Goal: Task Accomplishment & Management: Manage account settings

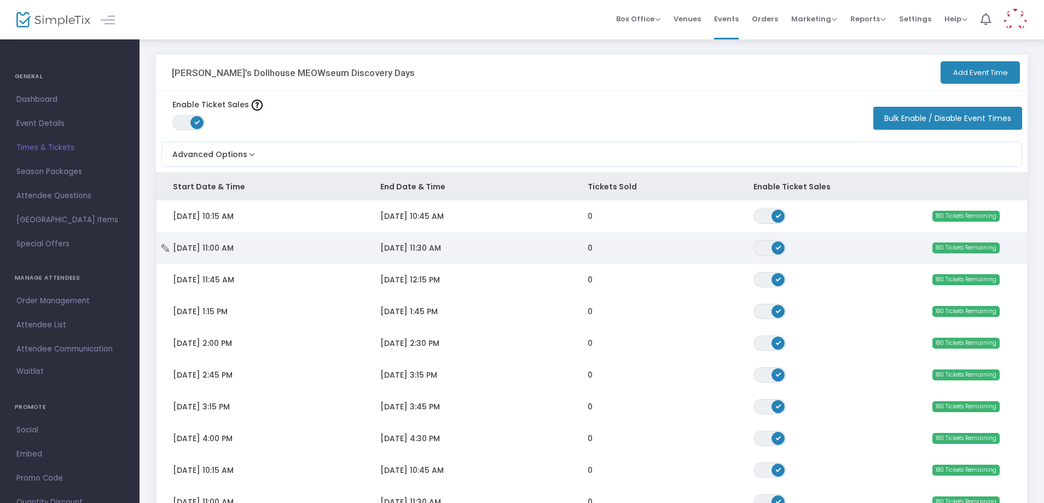
click at [180, 244] on span "[DATE] 11:00 AM" at bounding box center [203, 247] width 61 height 11
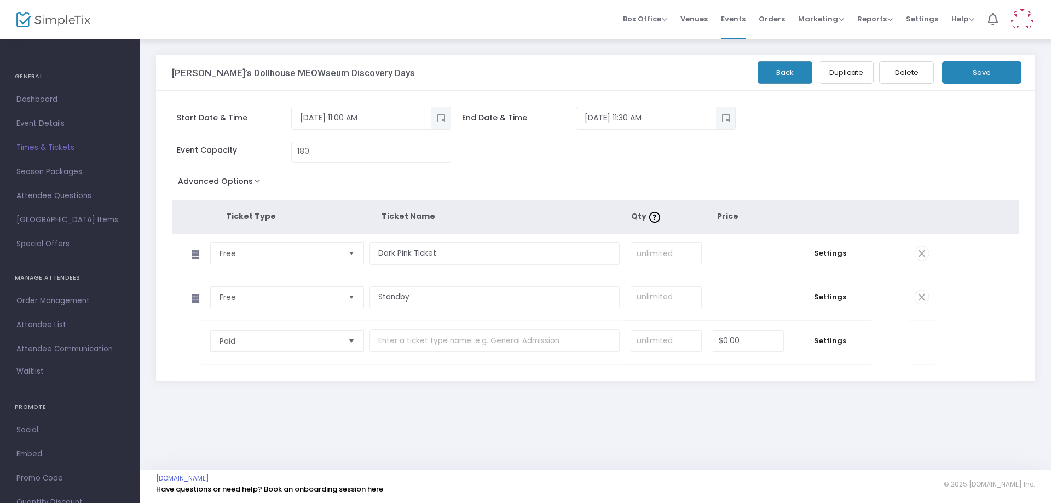
drag, startPoint x: 830, startPoint y: 254, endPoint x: 752, endPoint y: 276, distance: 80.9
click at [829, 254] on span "Settings" at bounding box center [830, 253] width 71 height 11
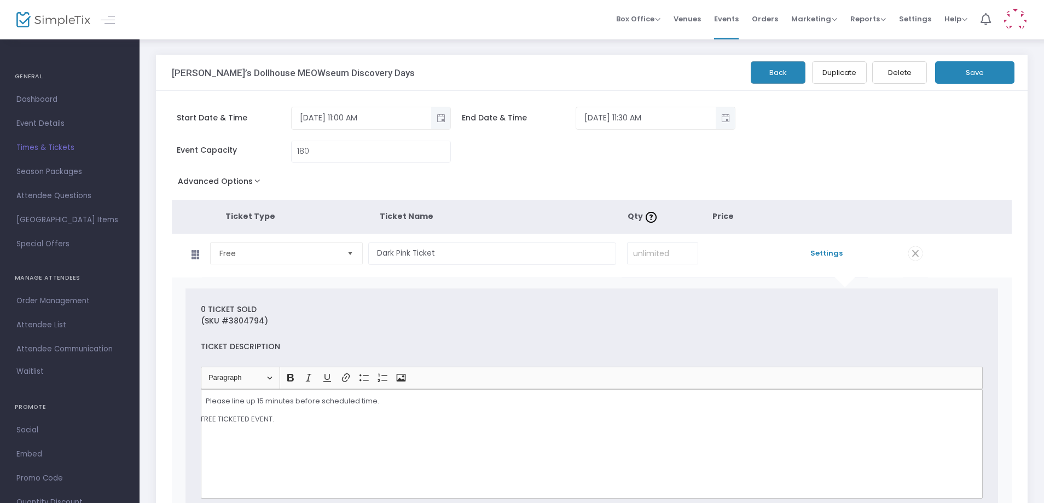
click at [208, 420] on p "FFREE TICKETED EVENT." at bounding box center [588, 424] width 781 height 21
click at [947, 67] on button "Save" at bounding box center [974, 72] width 79 height 22
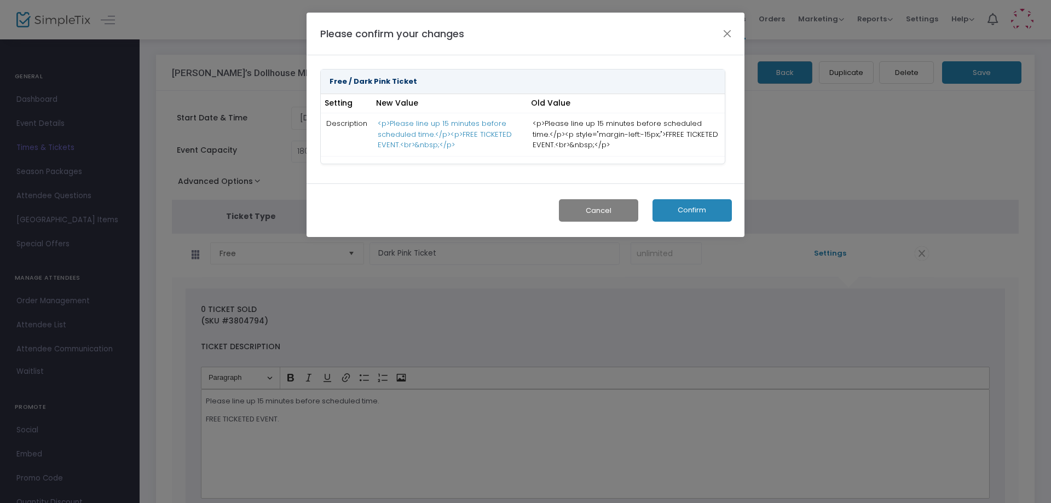
click at [686, 212] on button "Confirm" at bounding box center [691, 210] width 79 height 22
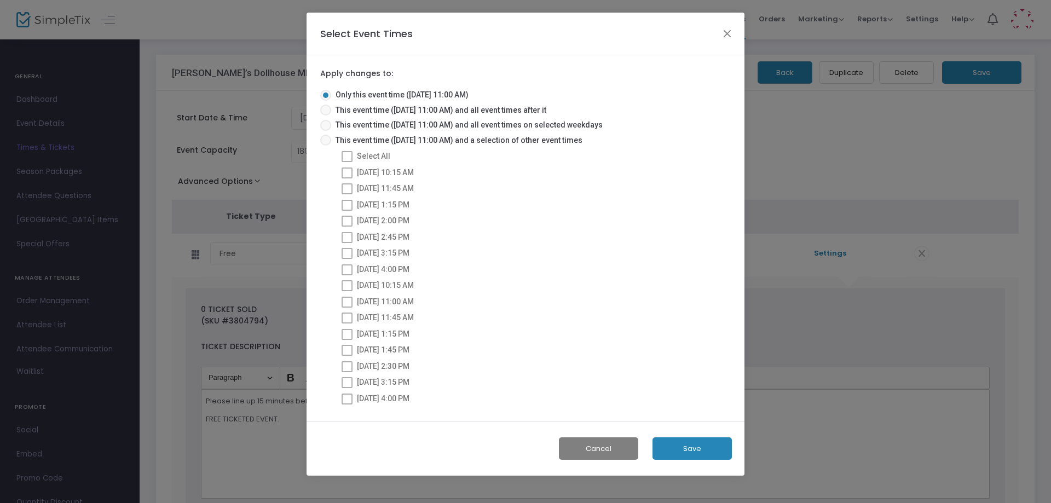
click at [512, 138] on span "This event time ([DATE] 11:00 AM) and a selection of other event times" at bounding box center [456, 140] width 251 height 11
click at [326, 146] on input "This event time ([DATE] 11:00 AM) and a selection of other event times" at bounding box center [325, 146] width 1 height 1
radio input "true"
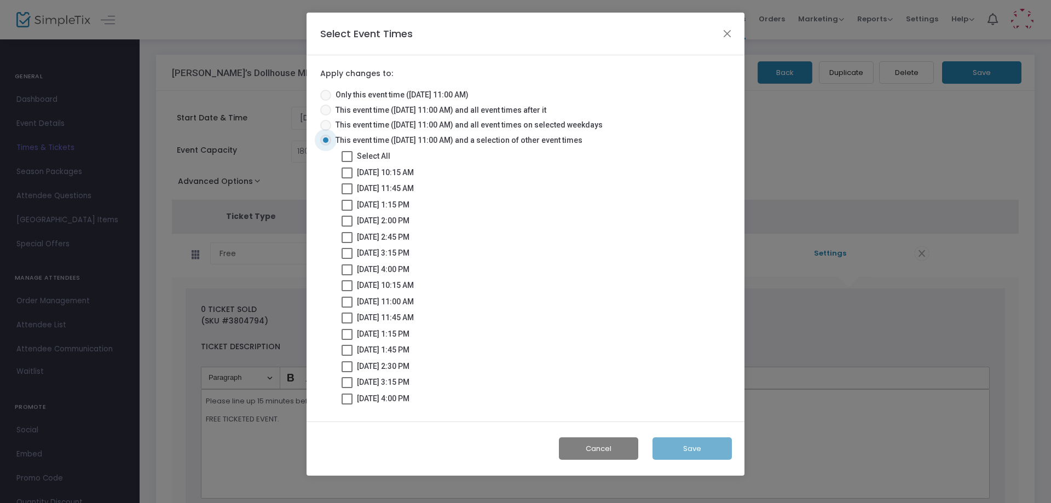
click at [351, 152] on span at bounding box center [347, 156] width 11 height 11
click at [347, 162] on input "Select All" at bounding box center [346, 162] width 1 height 1
checkbox input "true"
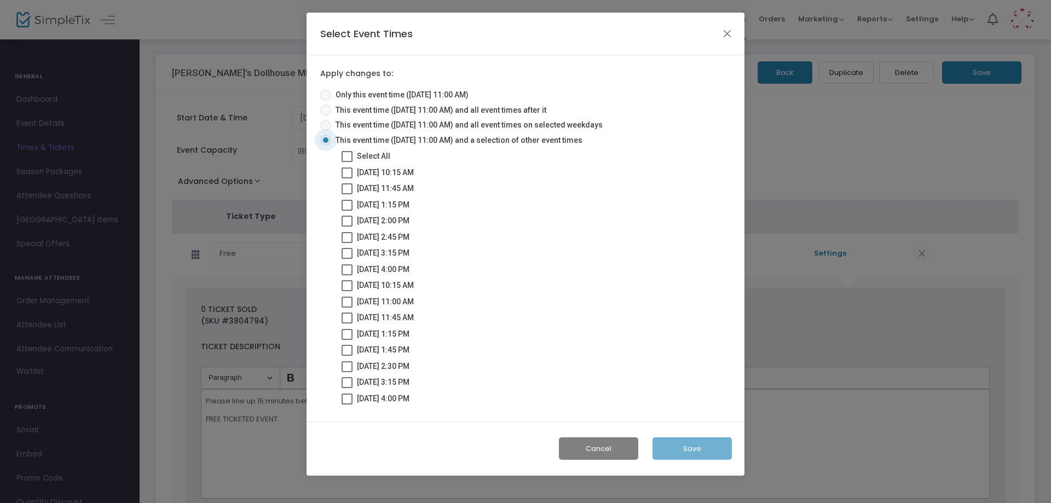
checkbox input "true"
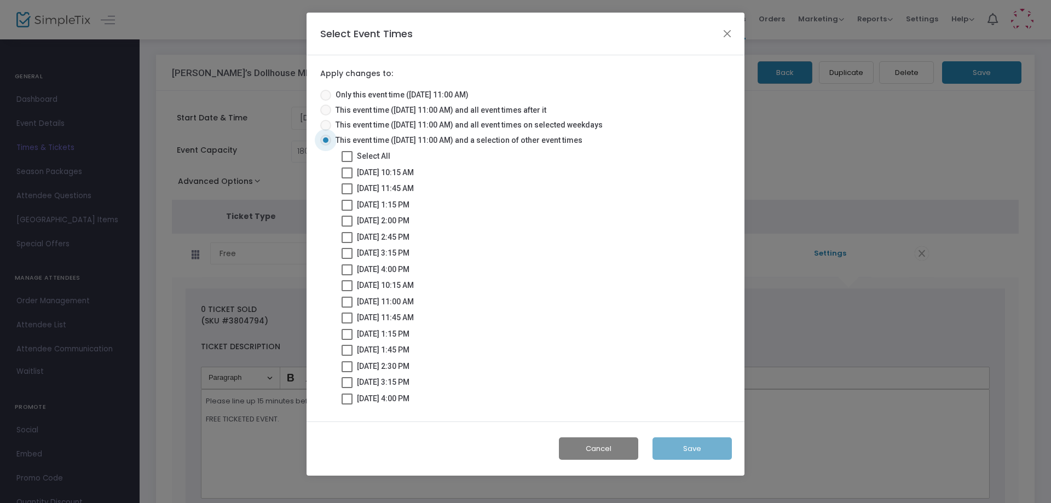
checkbox input "true"
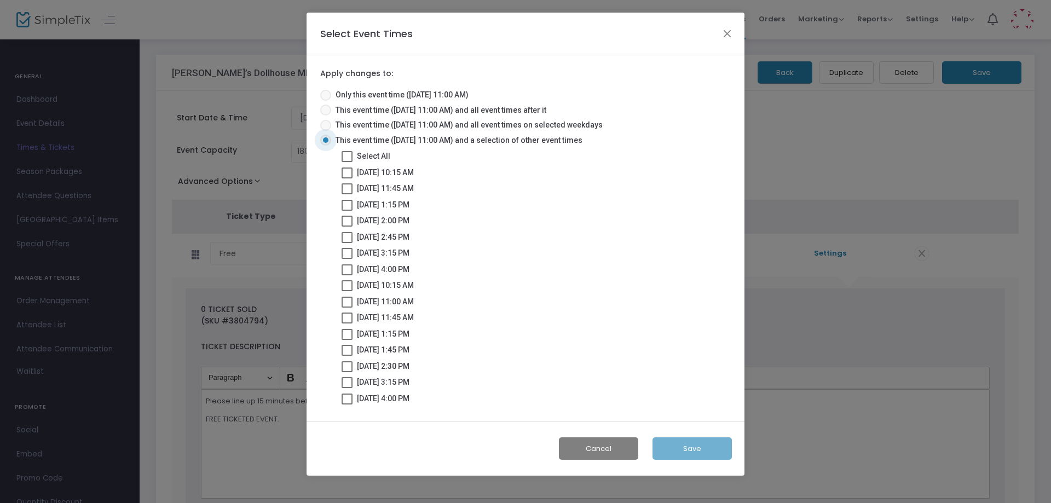
checkbox input "true"
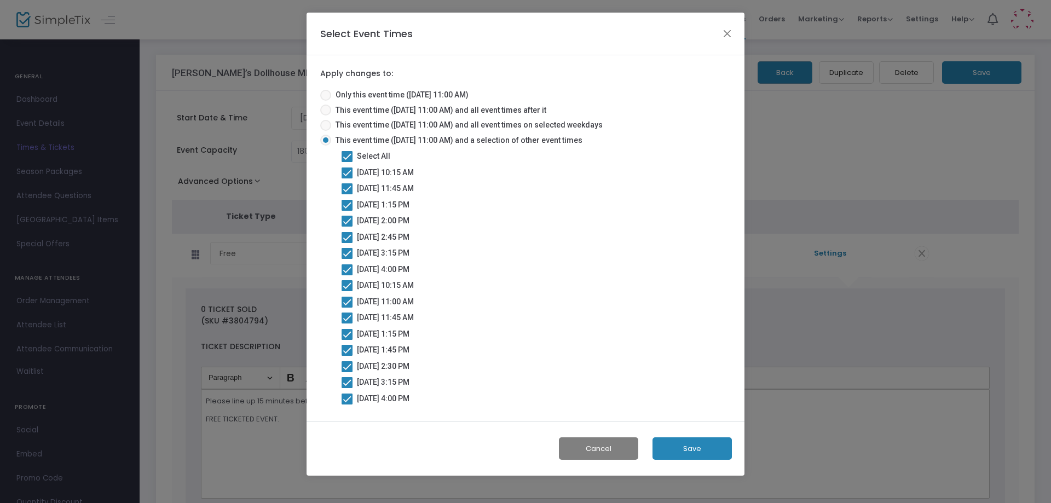
click at [701, 443] on button "Save" at bounding box center [691, 448] width 79 height 22
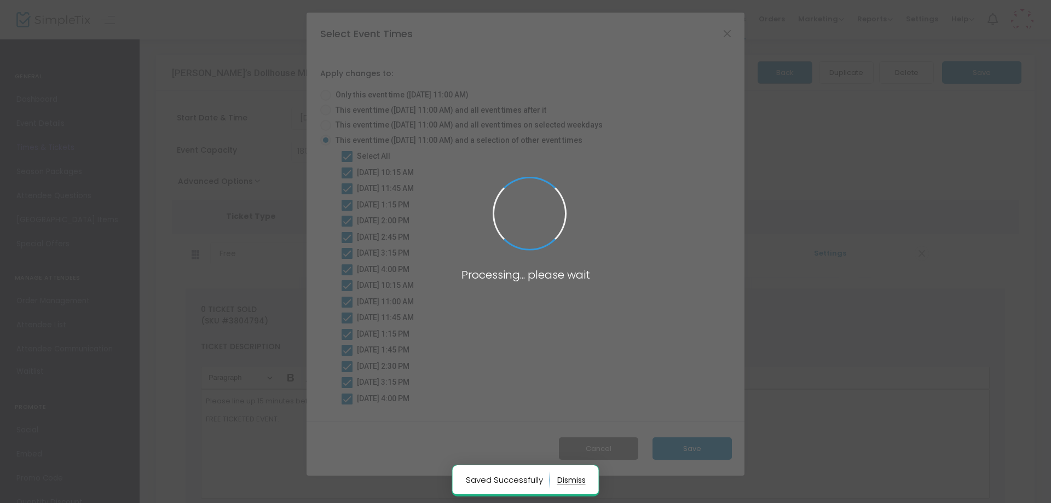
radio input "true"
checkbox input "false"
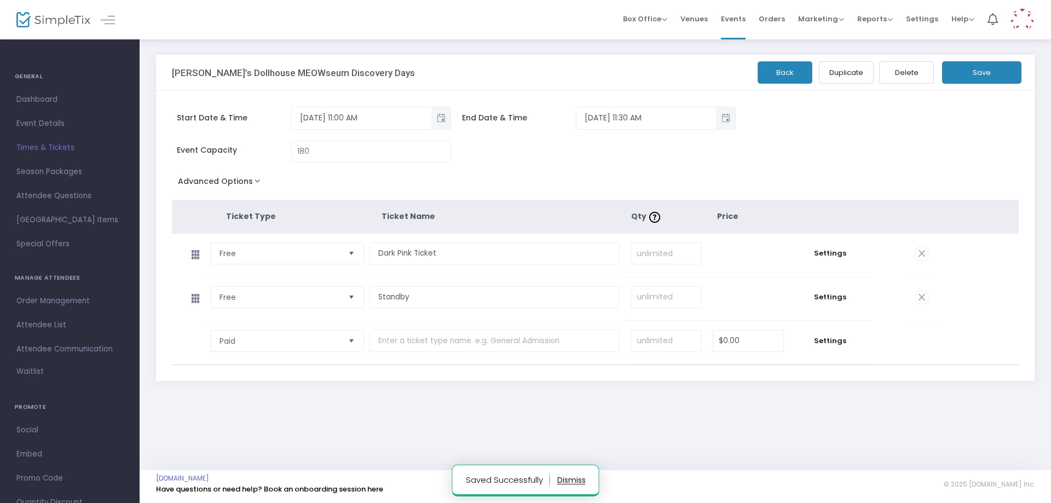
click at [789, 73] on button "Back" at bounding box center [785, 72] width 55 height 22
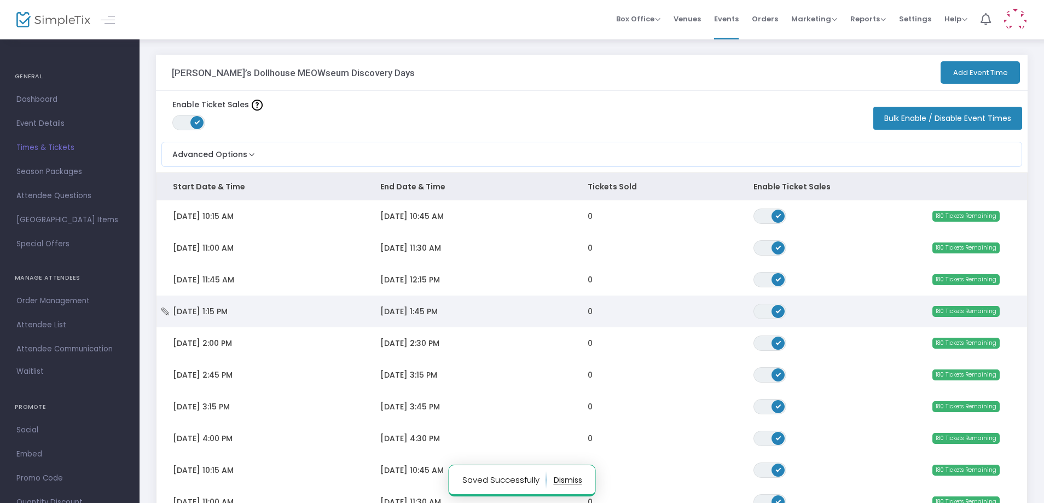
click at [164, 309] on icon "Data table" at bounding box center [165, 312] width 11 height 8
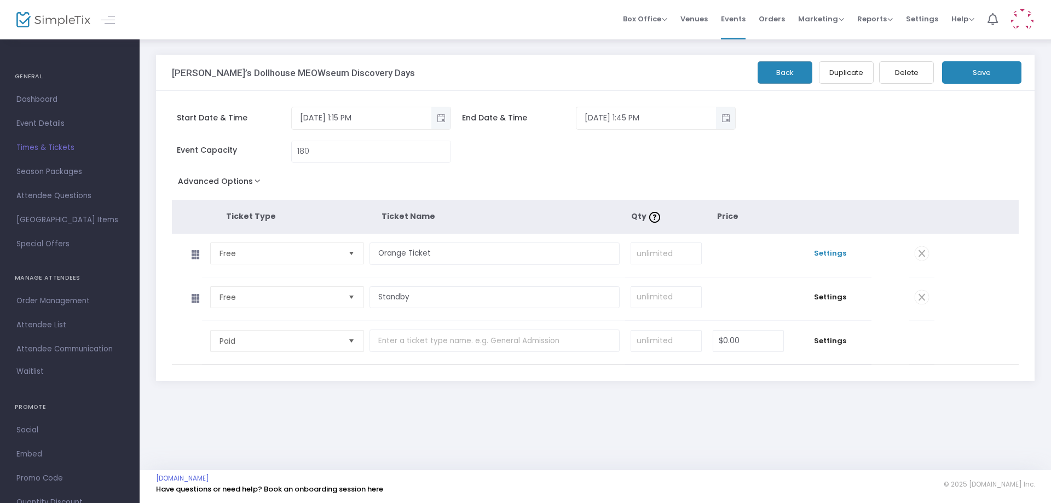
click at [817, 251] on span "Settings" at bounding box center [830, 253] width 71 height 11
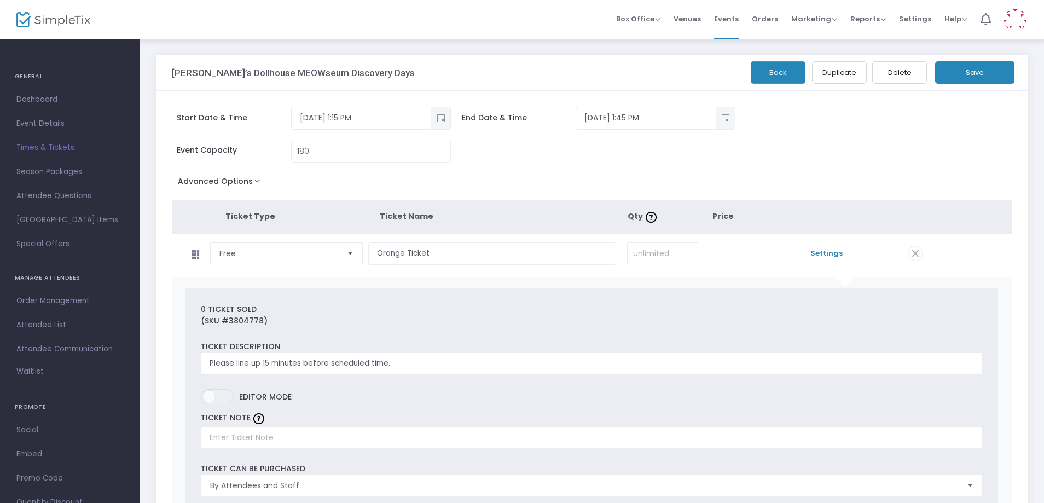
click at [785, 82] on button "Back" at bounding box center [778, 72] width 55 height 22
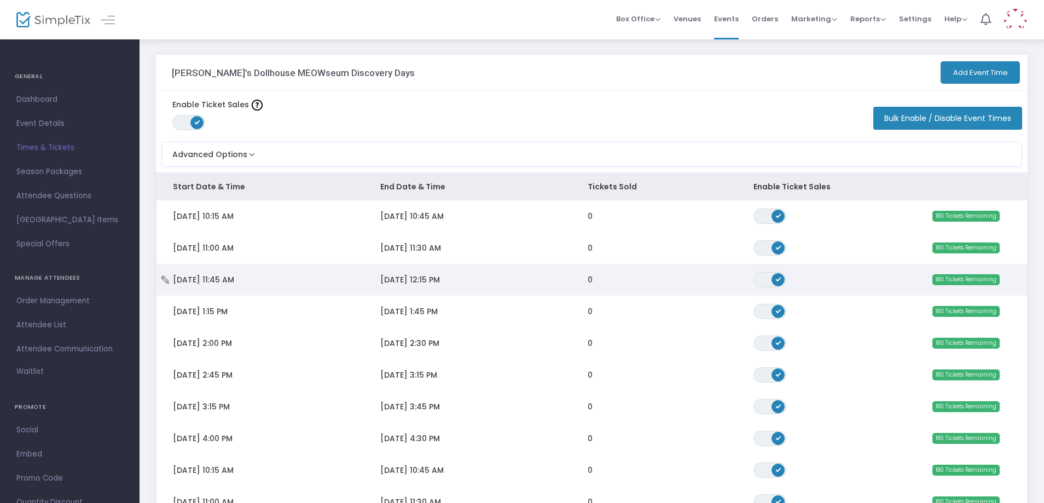
click at [165, 281] on icon "Data table" at bounding box center [165, 280] width 11 height 8
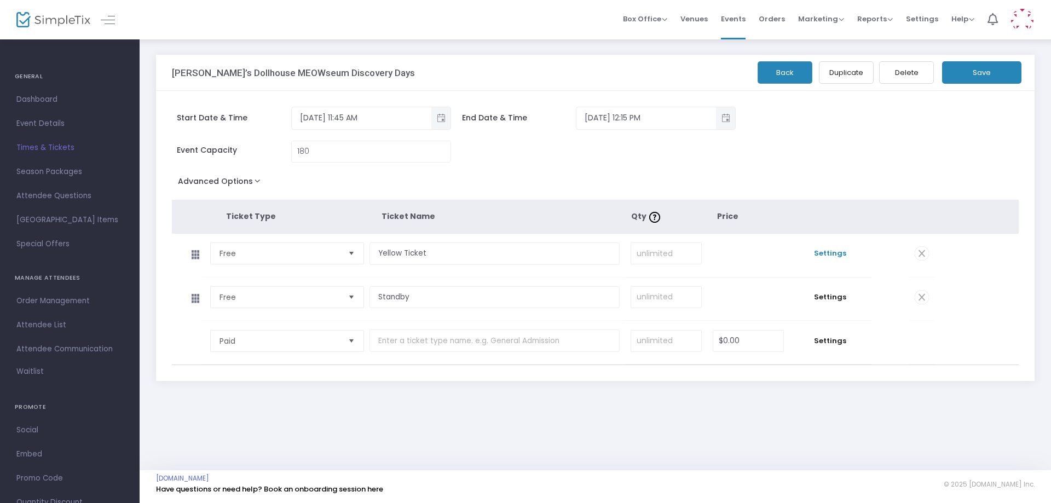
click at [826, 251] on span "Settings" at bounding box center [830, 253] width 71 height 11
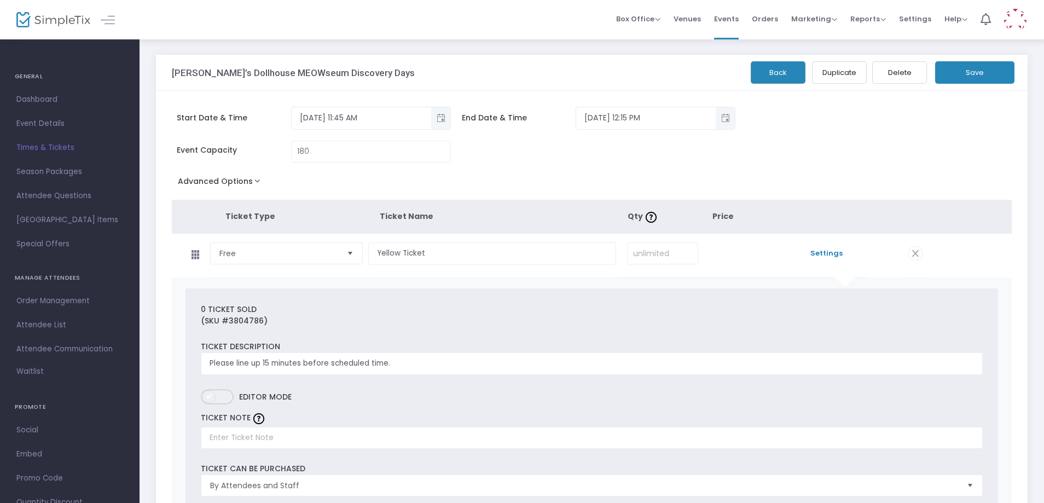
click at [228, 400] on span "ON OFF" at bounding box center [217, 396] width 33 height 15
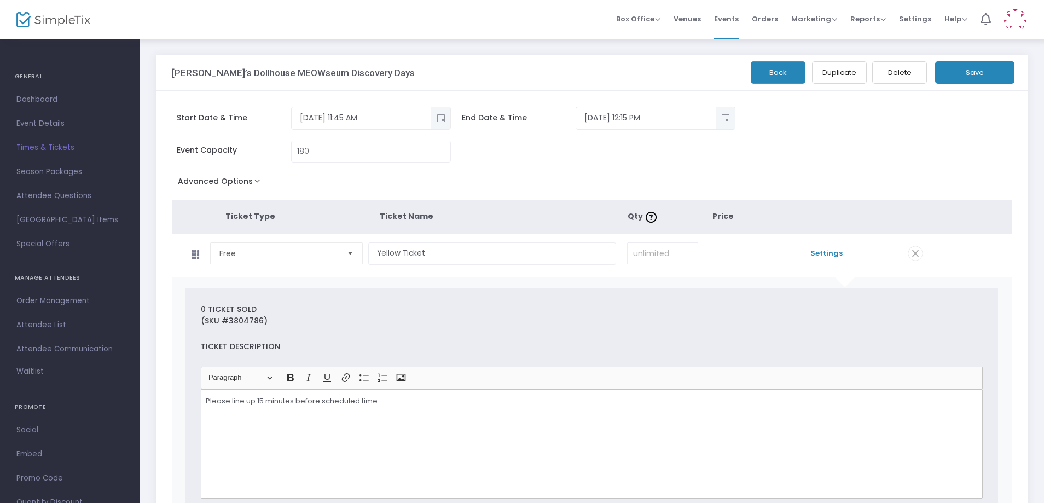
click at [419, 409] on div "Please line up 15 minutes before scheduled time." at bounding box center [592, 443] width 782 height 109
click at [256, 416] on p "FREE TICKETED EVENT." at bounding box center [592, 419] width 772 height 11
copy p "FREE TICKETED EVENT."
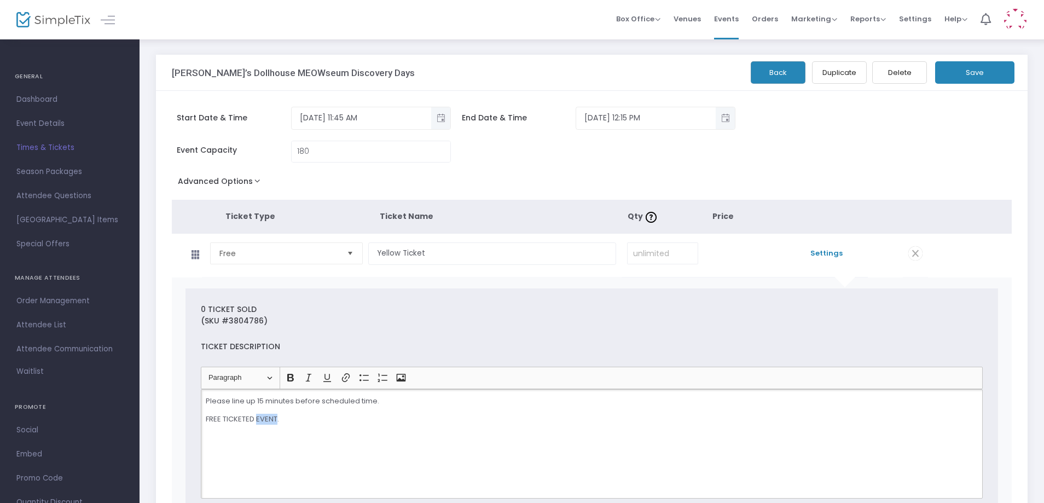
click at [993, 77] on button "Save" at bounding box center [974, 72] width 79 height 22
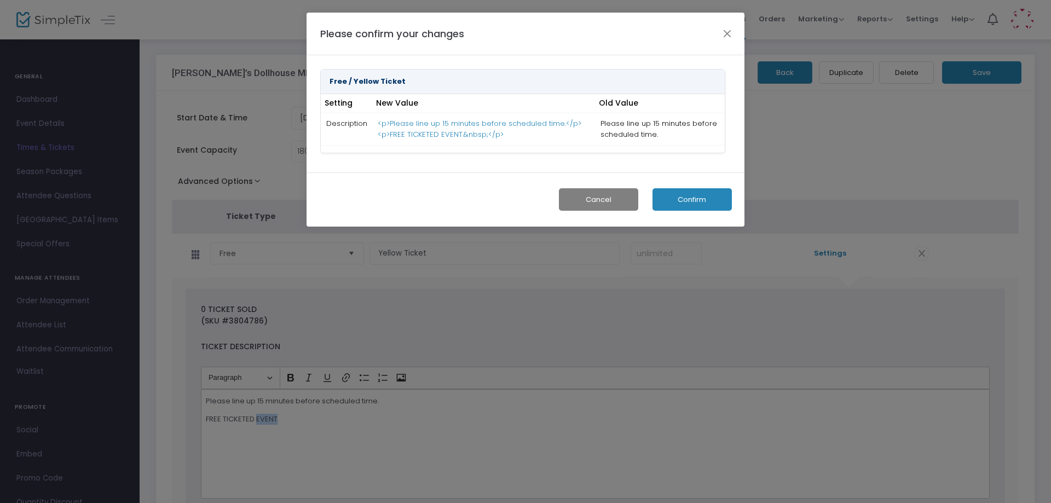
click at [692, 201] on button "Confirm" at bounding box center [691, 199] width 79 height 22
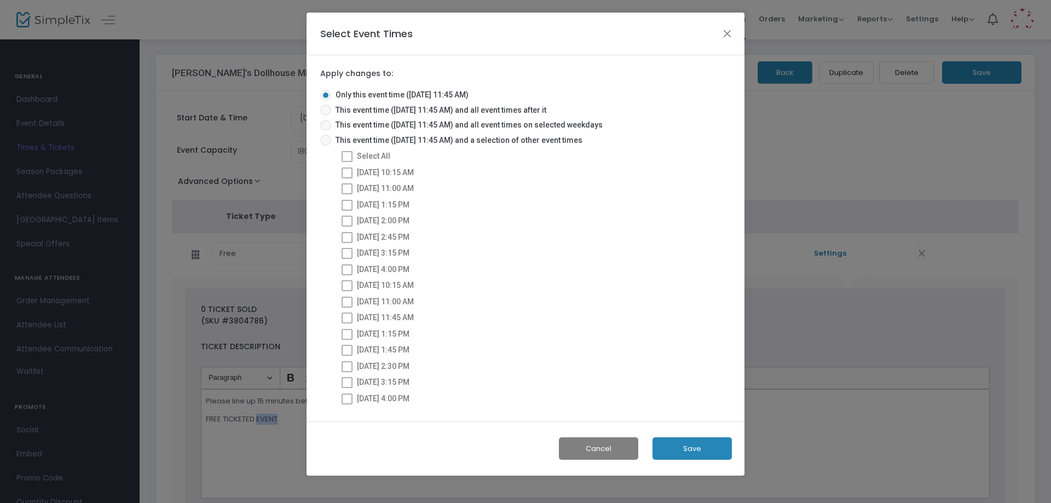
click at [322, 138] on span at bounding box center [325, 140] width 11 height 11
click at [325, 146] on input "This event time ([DATE] 11:45 AM) and a selection of other event times" at bounding box center [325, 146] width 1 height 1
radio input "true"
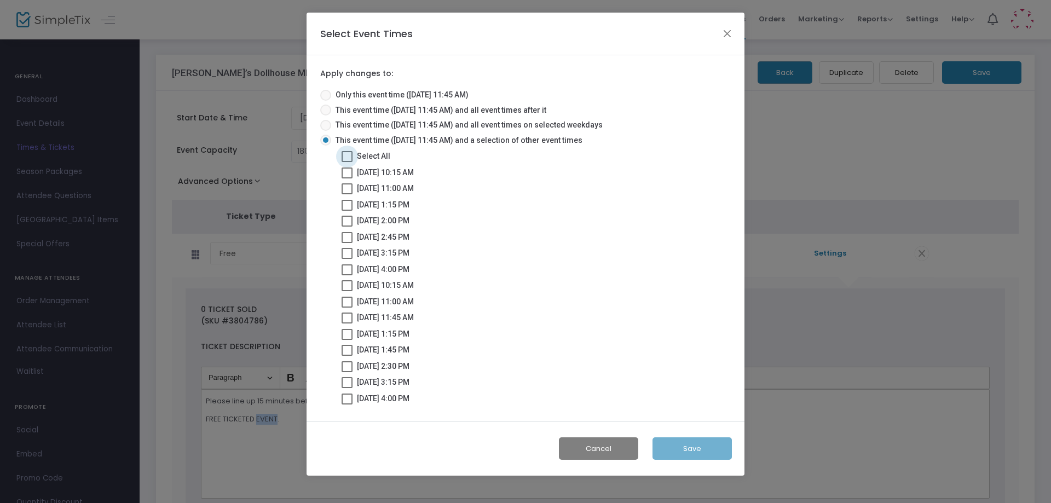
click at [354, 157] on label "Select All" at bounding box center [366, 155] width 49 height 13
click at [347, 162] on input "Select All" at bounding box center [346, 162] width 1 height 1
checkbox input "true"
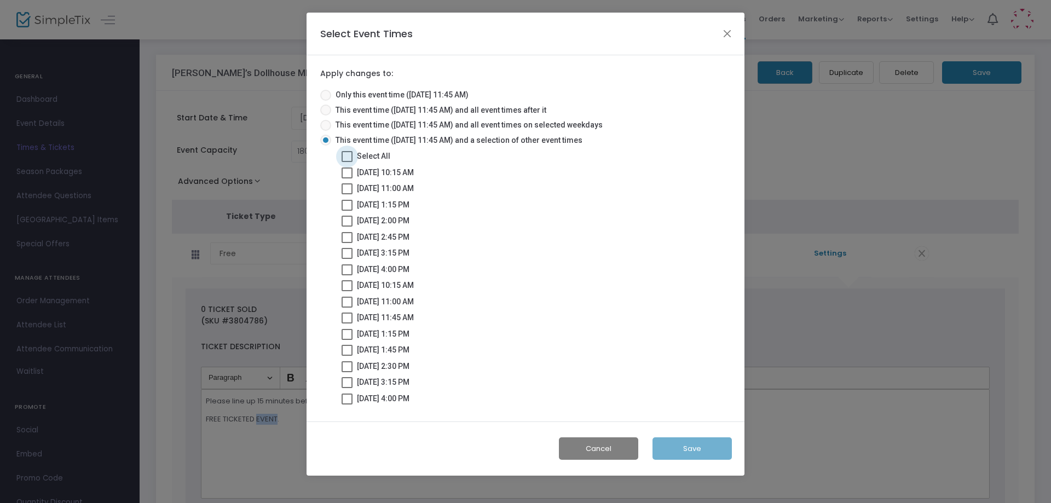
checkbox input "true"
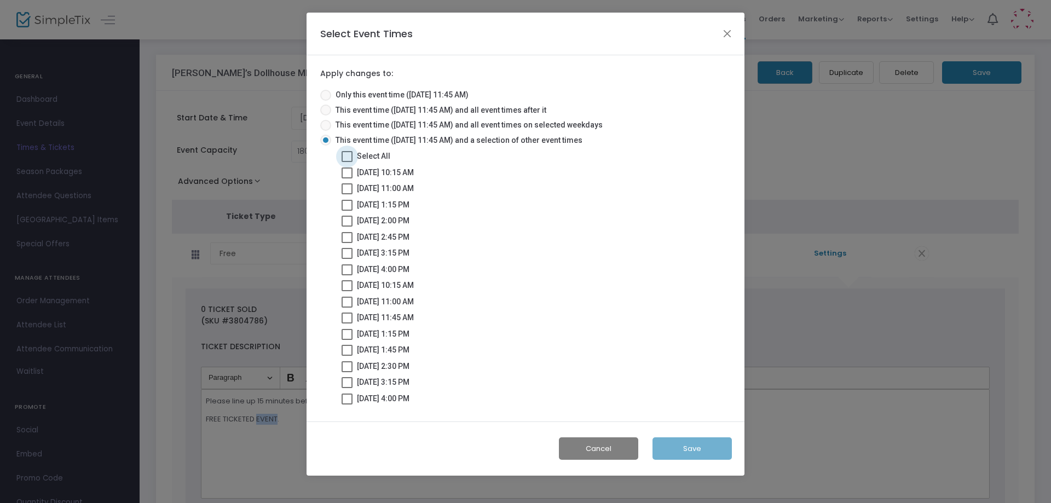
checkbox input "true"
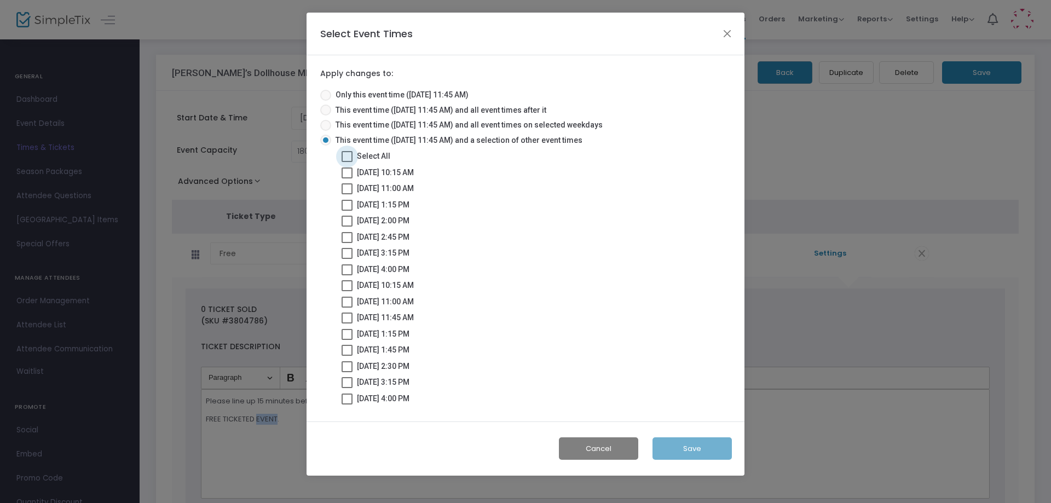
checkbox input "true"
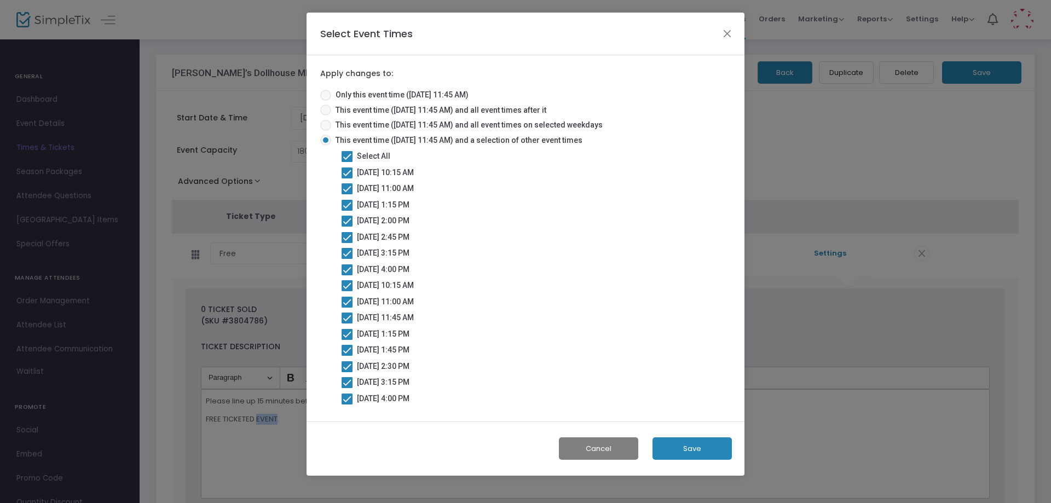
click at [686, 452] on button "Save" at bounding box center [691, 448] width 79 height 22
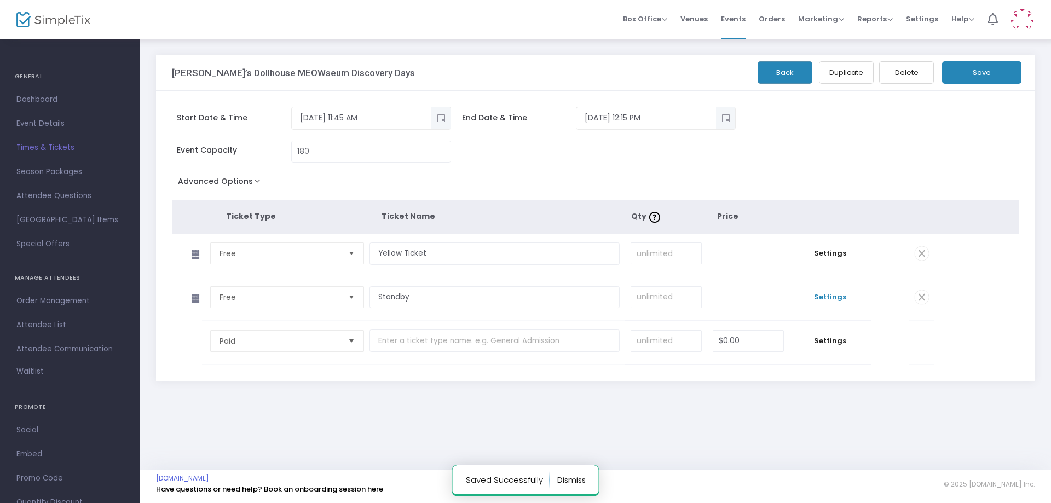
click at [829, 296] on span "Settings" at bounding box center [830, 297] width 71 height 11
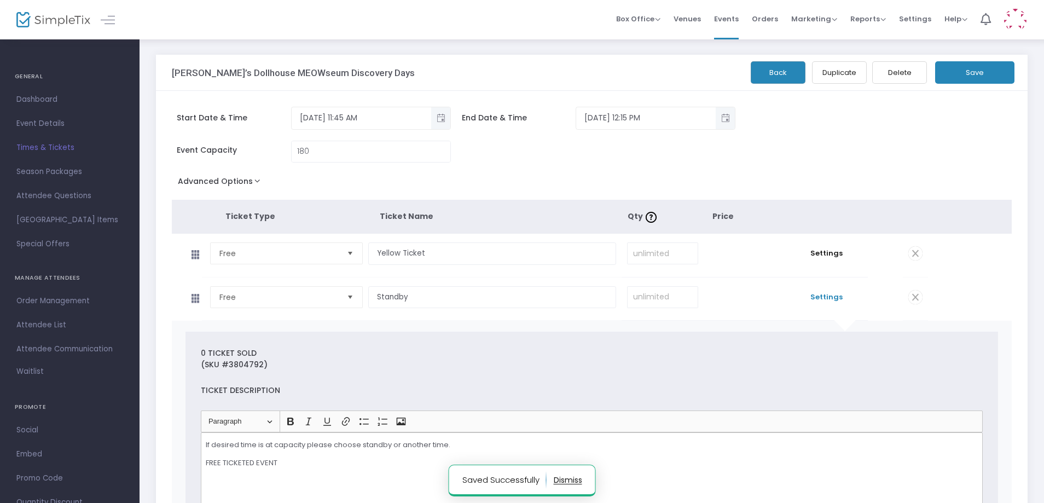
click at [829, 296] on span "Settings" at bounding box center [826, 297] width 71 height 11
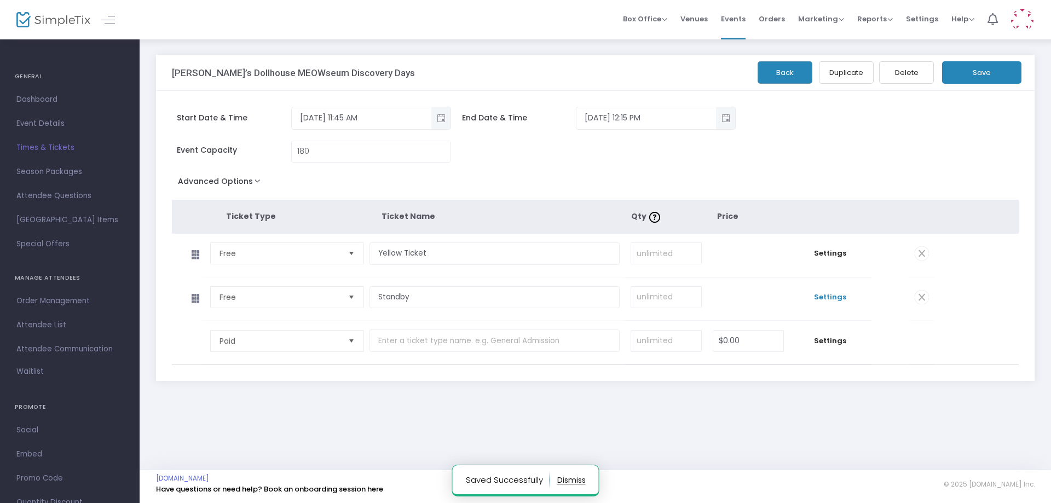
click at [829, 296] on span "Settings" at bounding box center [830, 297] width 71 height 11
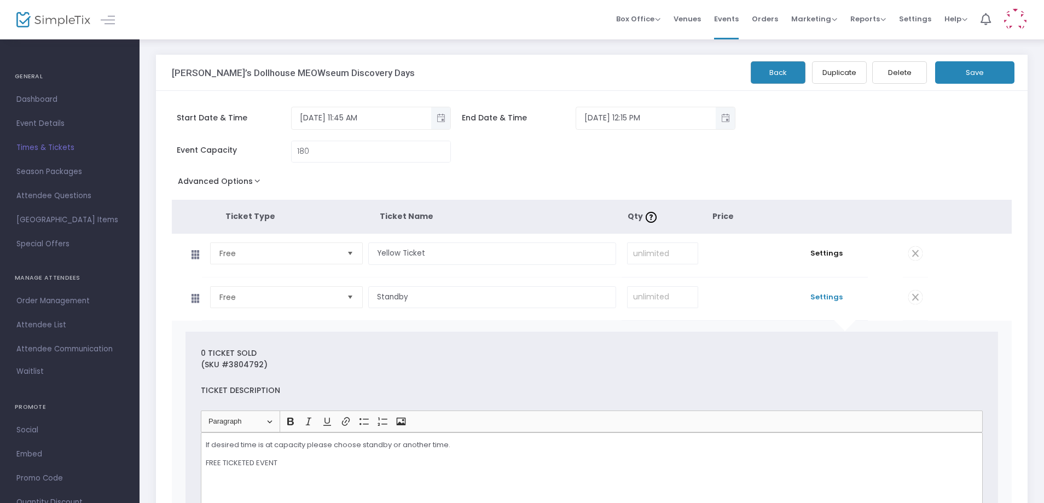
click at [831, 247] on td "Settings" at bounding box center [827, 255] width 82 height 43
click at [831, 253] on span "Settings" at bounding box center [826, 253] width 71 height 11
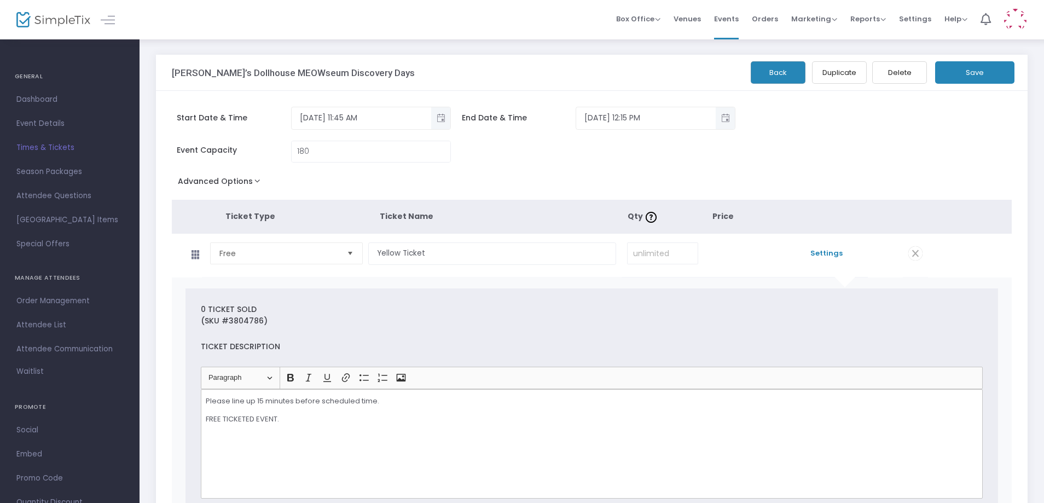
click at [976, 70] on button "Save" at bounding box center [974, 72] width 79 height 22
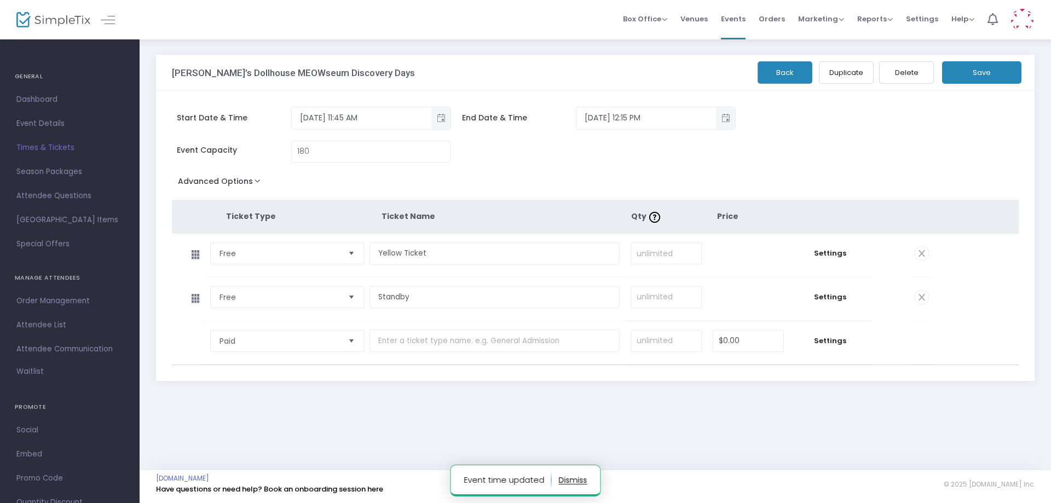
click at [784, 72] on button "Back" at bounding box center [785, 72] width 55 height 22
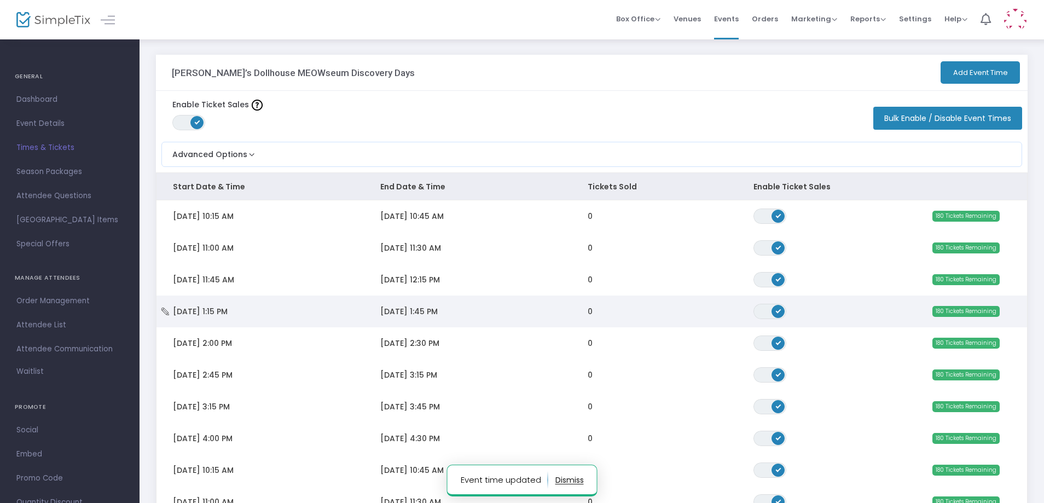
click at [261, 315] on td "[DATE] 1:15 PM" at bounding box center [260, 312] width 207 height 32
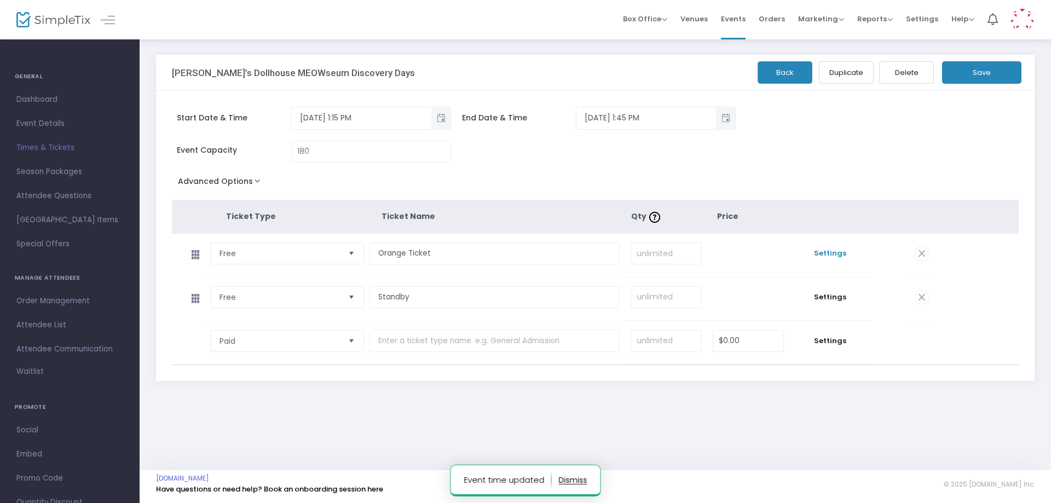
click at [844, 257] on span "Settings" at bounding box center [830, 253] width 71 height 11
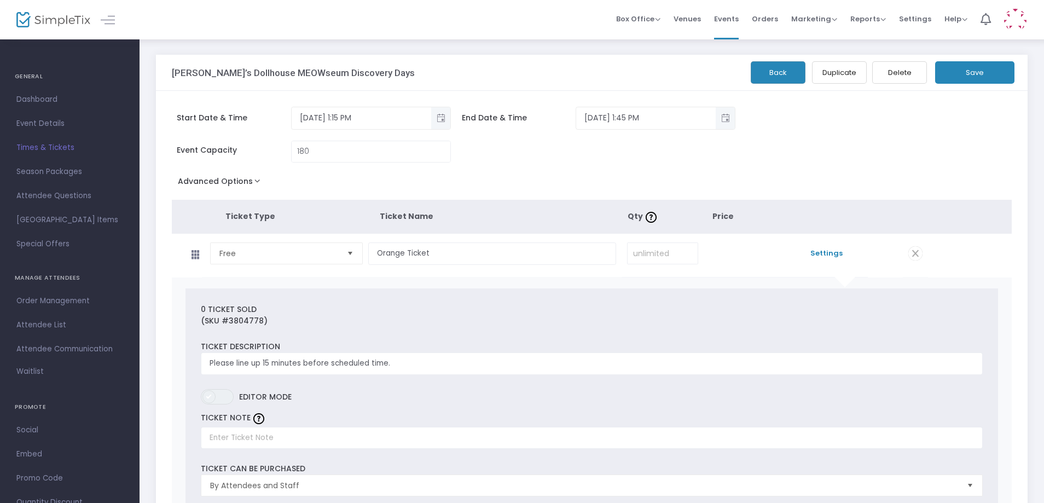
click at [211, 401] on span at bounding box center [209, 396] width 13 height 13
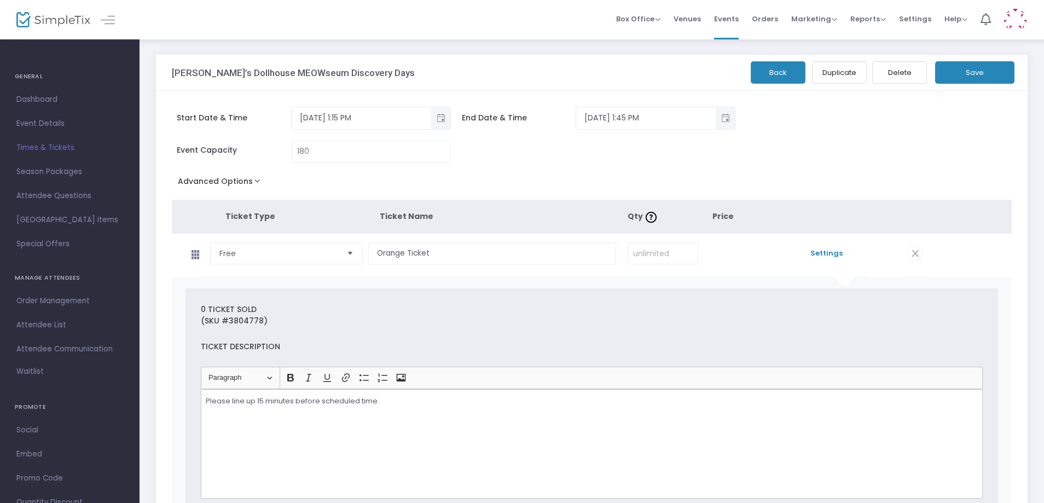
click at [995, 78] on button "Save" at bounding box center [974, 72] width 79 height 22
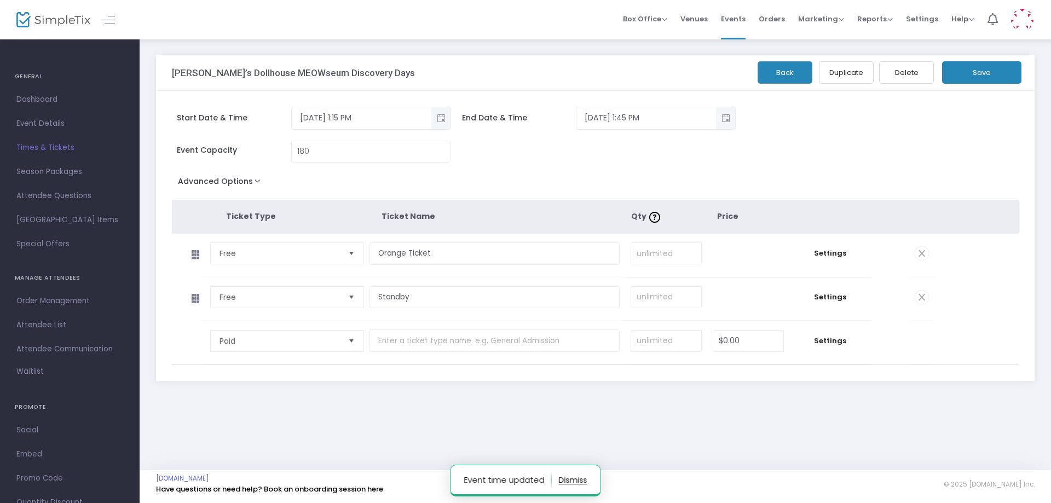
click at [774, 75] on button "Back" at bounding box center [785, 72] width 55 height 22
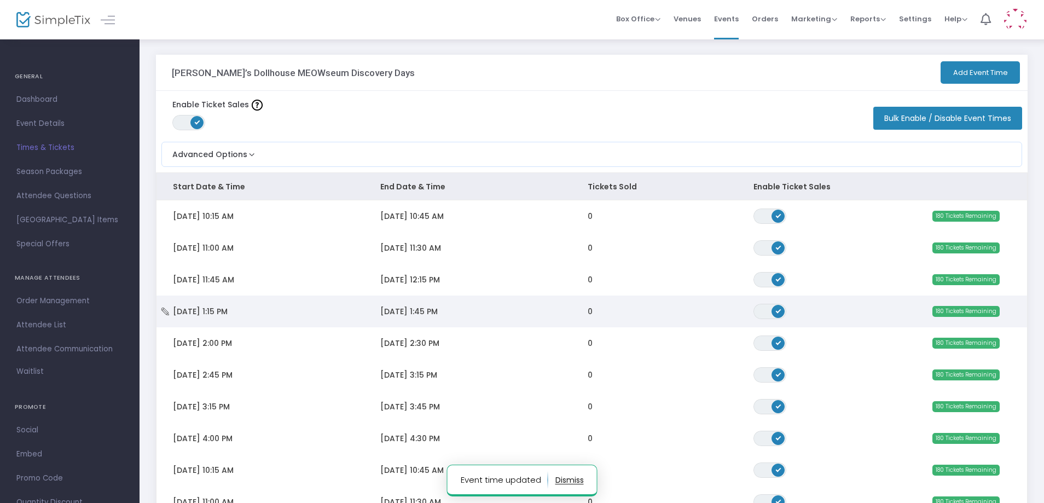
click at [161, 311] on icon "Data table" at bounding box center [165, 312] width 11 height 8
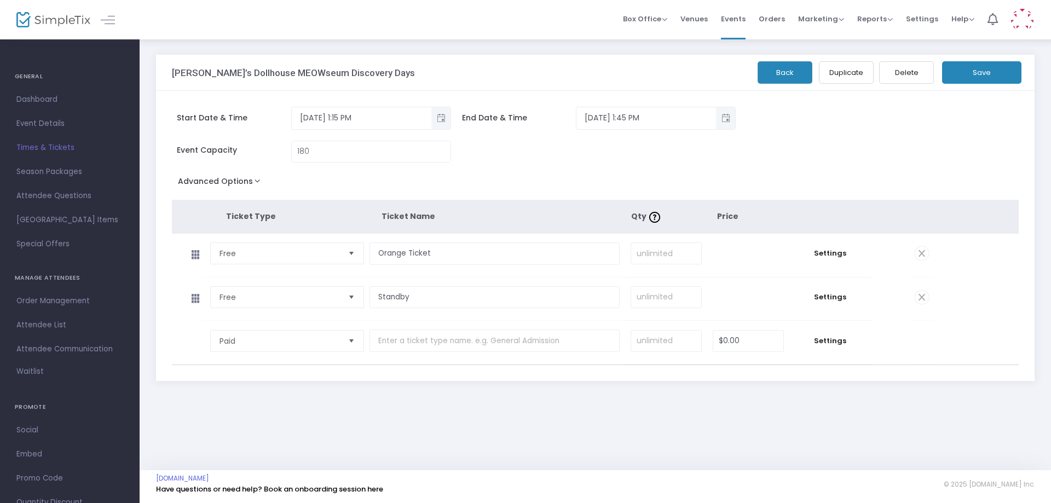
click at [826, 247] on td "Settings" at bounding box center [830, 255] width 82 height 43
click at [845, 255] on span "Settings" at bounding box center [830, 253] width 71 height 11
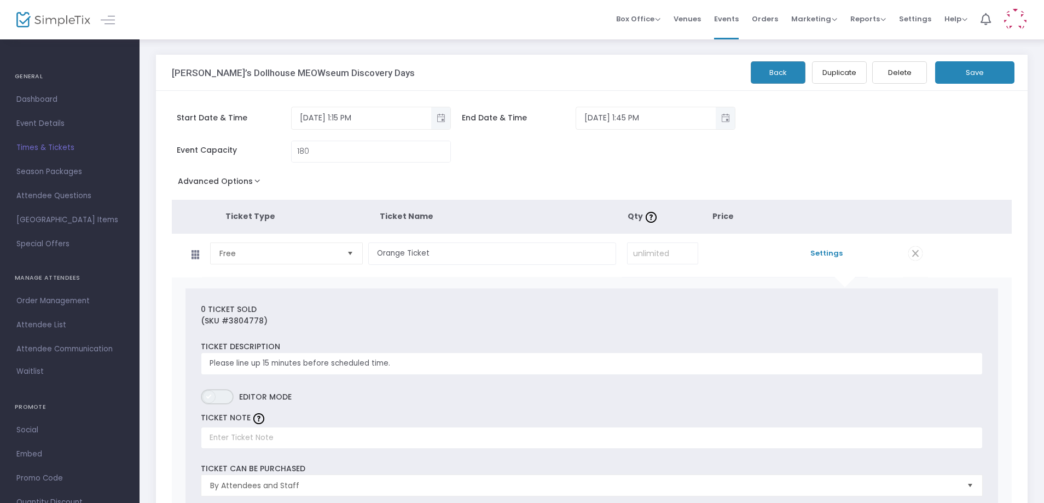
click at [226, 399] on span "ON OFF" at bounding box center [217, 396] width 33 height 15
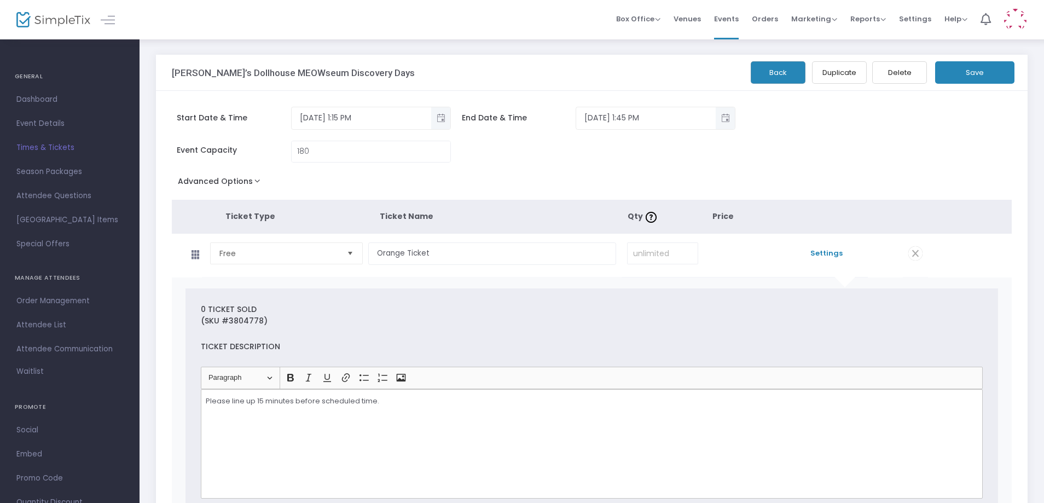
click at [972, 75] on button "Save" at bounding box center [974, 72] width 79 height 22
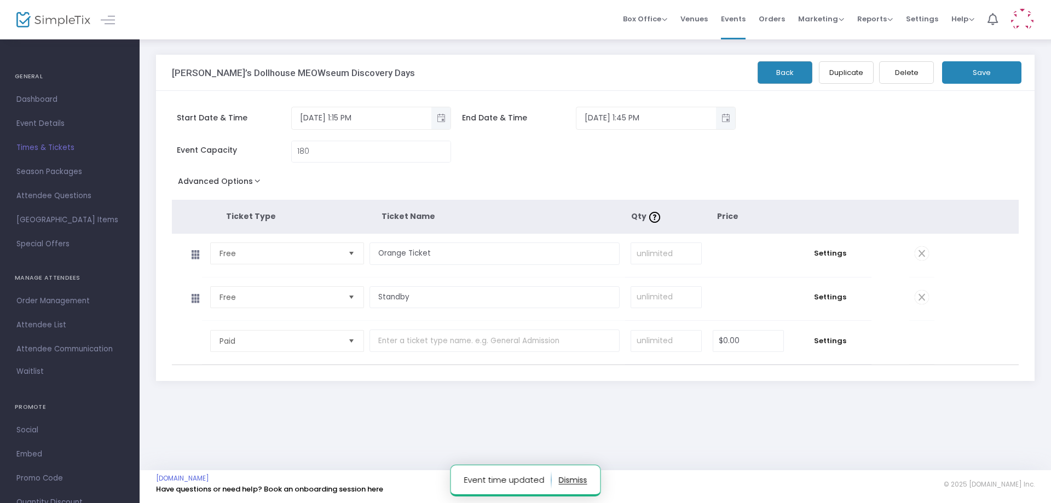
click at [785, 72] on button "Back" at bounding box center [785, 72] width 55 height 22
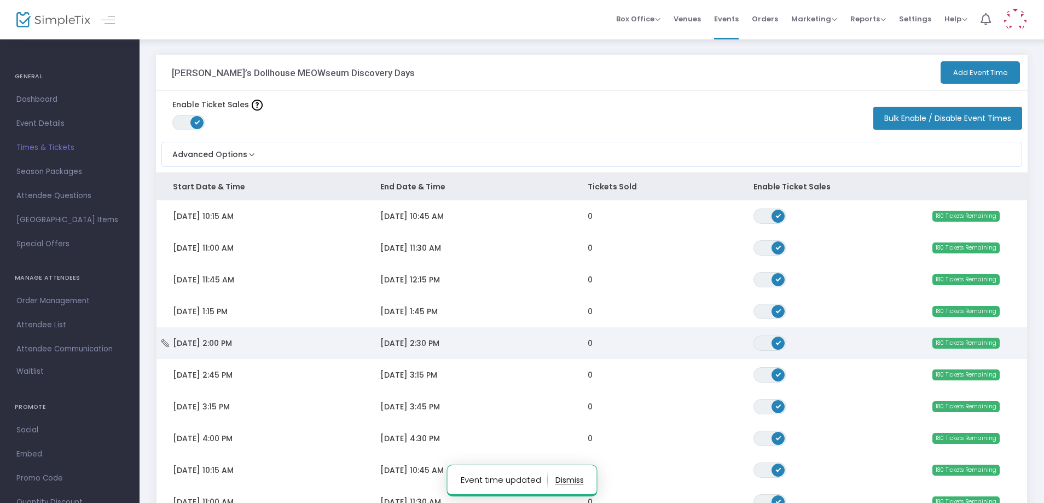
click at [181, 352] on td "[DATE] 2:00 PM" at bounding box center [260, 343] width 207 height 32
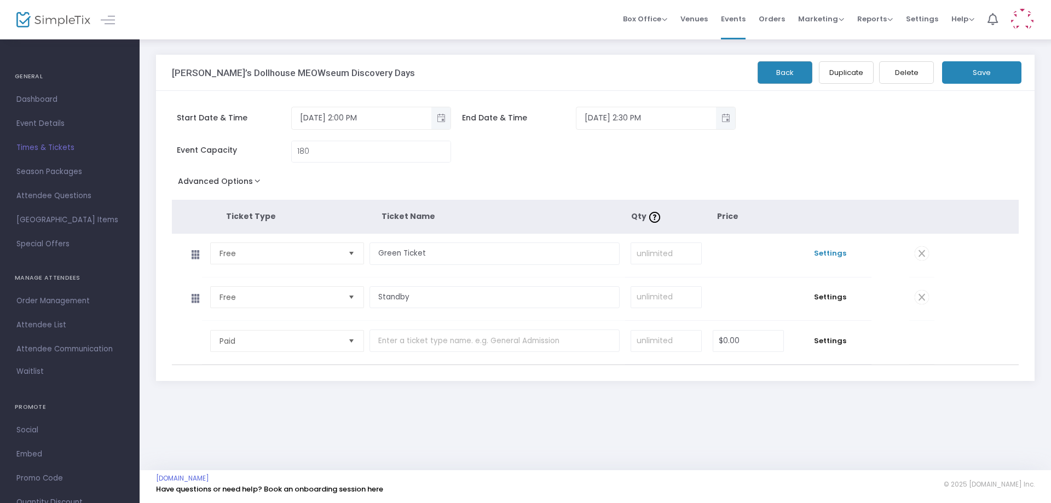
click at [841, 254] on span "Settings" at bounding box center [830, 253] width 71 height 11
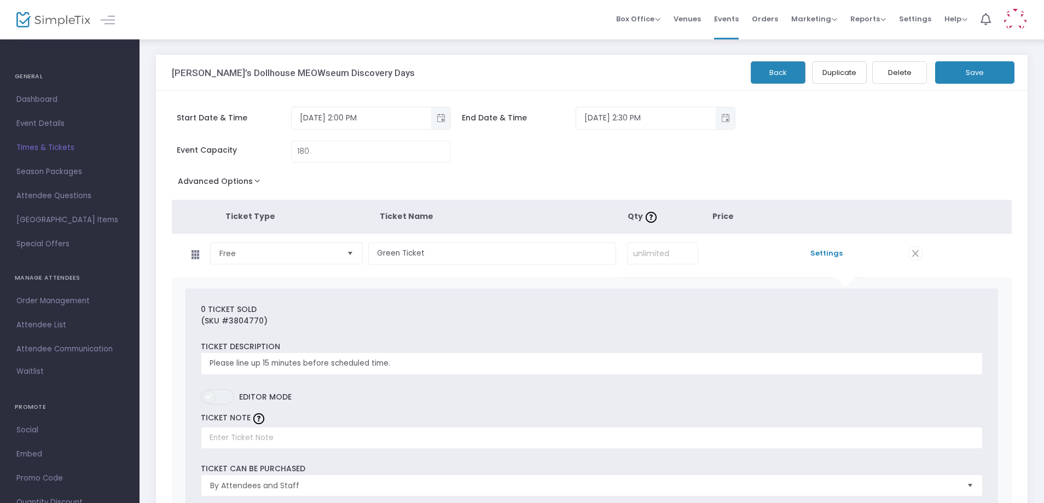
click at [214, 400] on span at bounding box center [209, 396] width 13 height 13
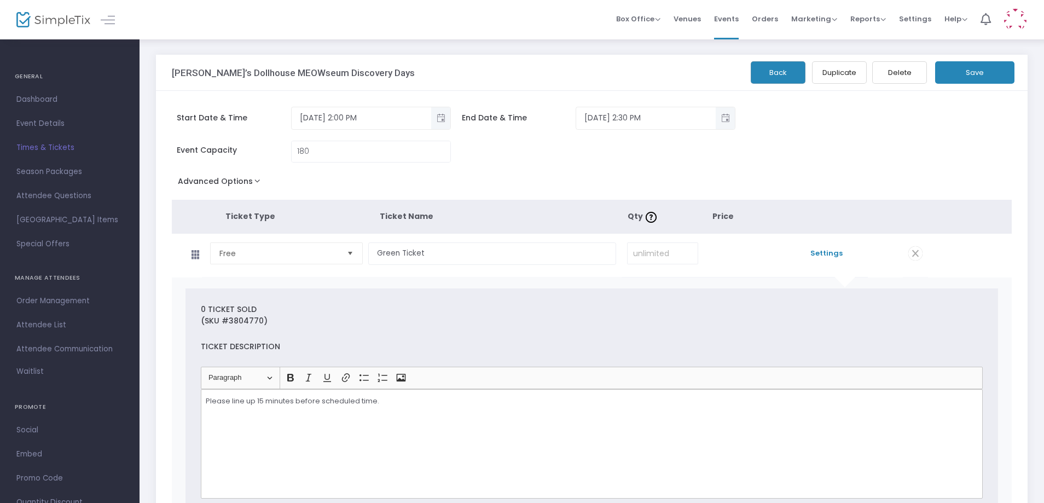
click at [943, 70] on button "Save" at bounding box center [974, 72] width 79 height 22
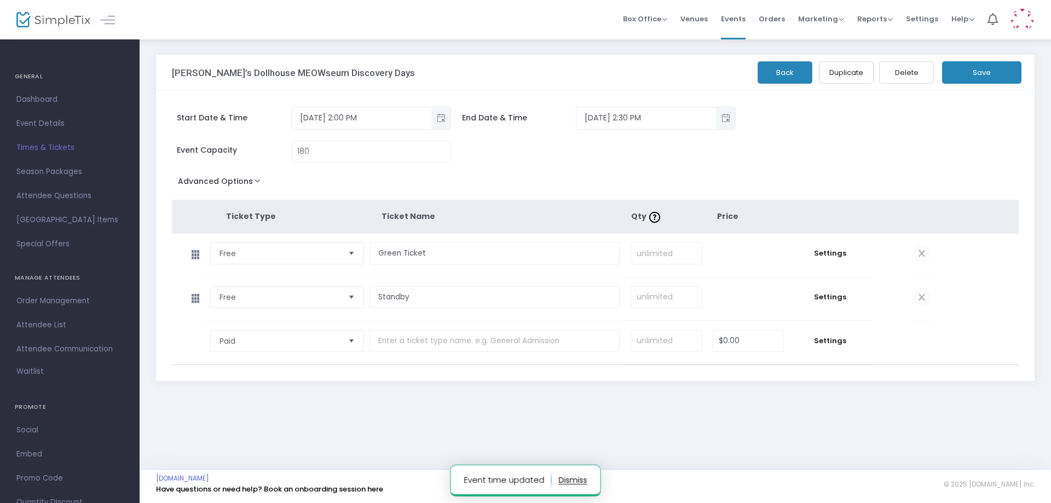
click at [791, 75] on button "Back" at bounding box center [785, 72] width 55 height 22
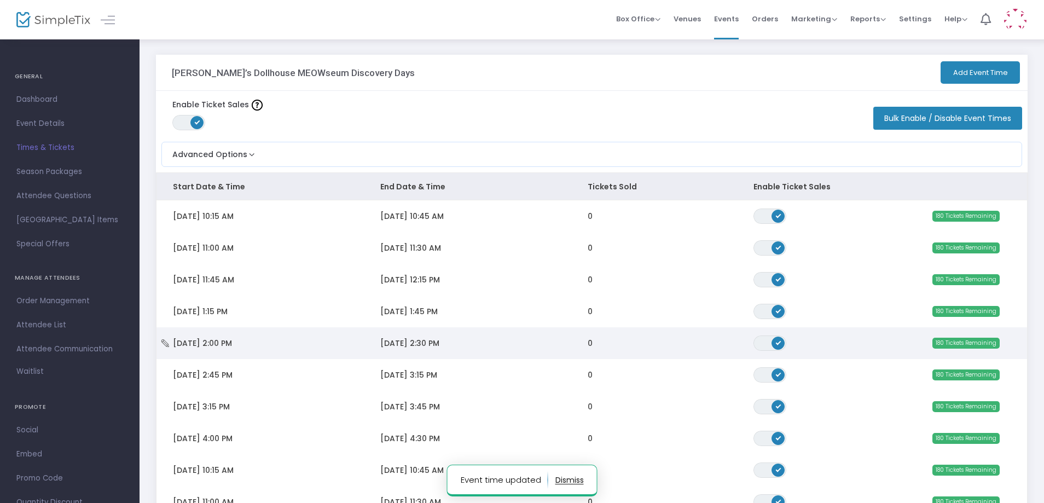
click at [232, 340] on span "[DATE] 2:00 PM" at bounding box center [202, 343] width 59 height 11
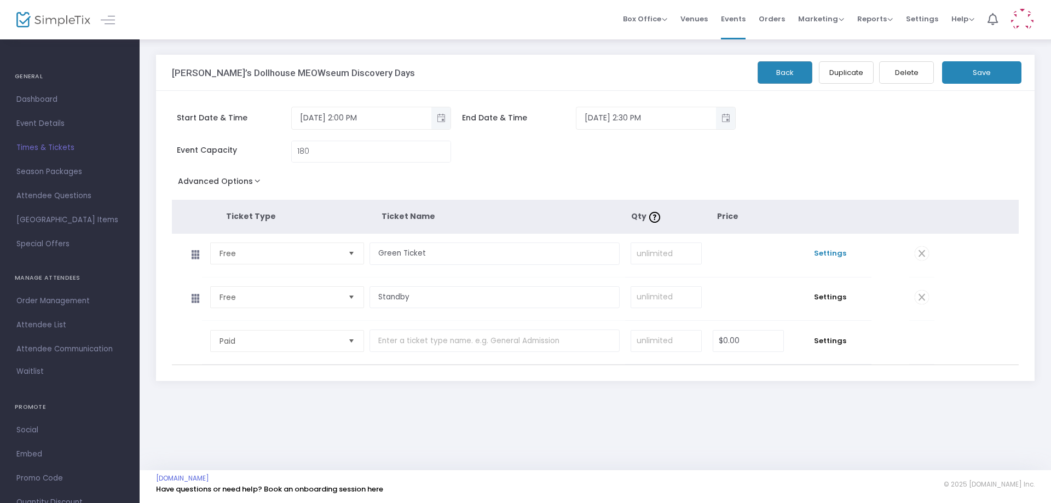
click at [830, 249] on span "Settings" at bounding box center [830, 253] width 71 height 11
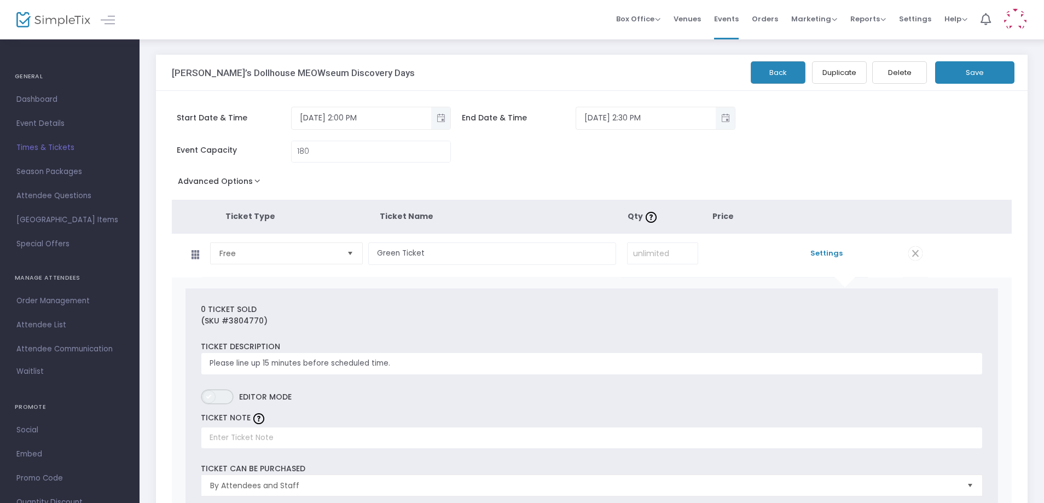
click at [222, 392] on span "ON OFF" at bounding box center [217, 396] width 33 height 15
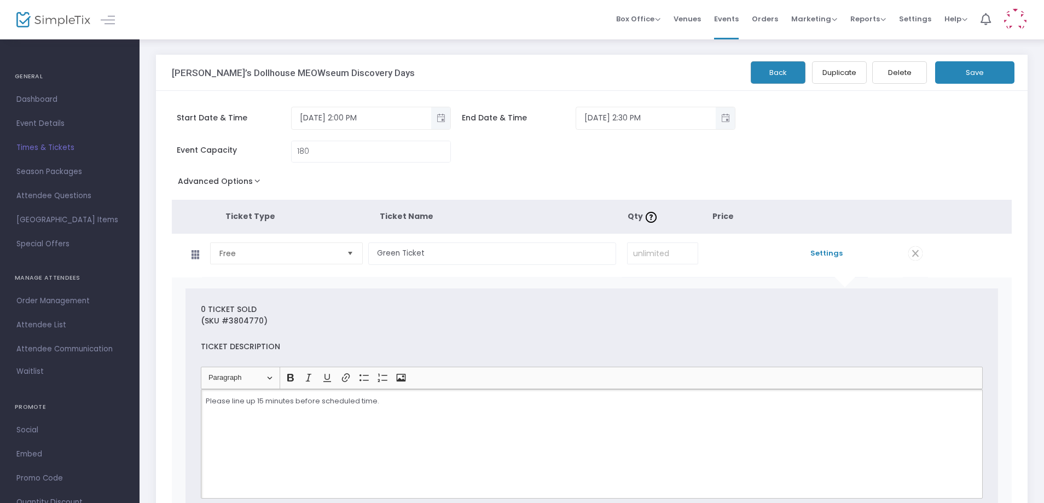
click at [435, 405] on p "Please line up 15 minutes before scheduled time." at bounding box center [592, 401] width 772 height 11
click at [945, 70] on button "Save" at bounding box center [974, 72] width 79 height 22
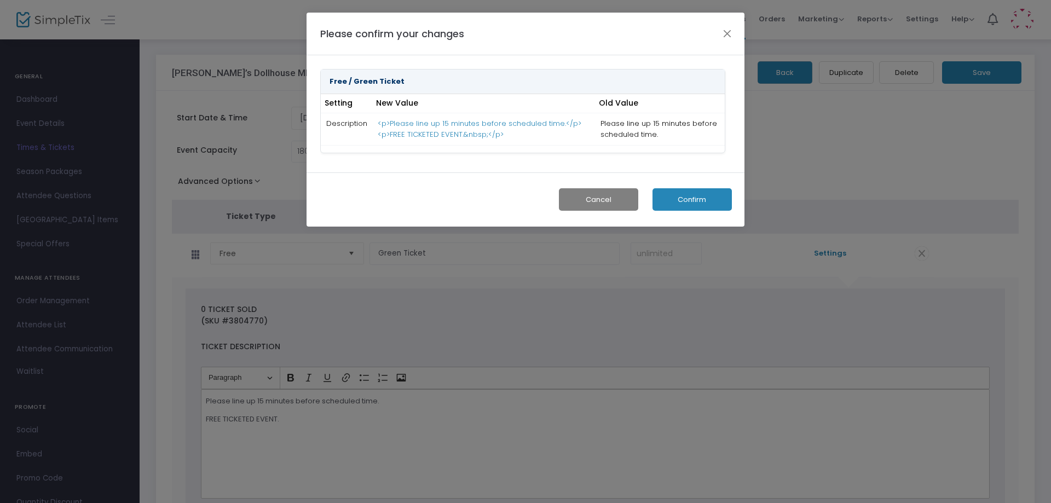
drag, startPoint x: 449, startPoint y: 130, endPoint x: 512, endPoint y: 140, distance: 63.7
click at [451, 130] on td "<p>Please line up 15 minutes before scheduled time.</p><p>FREE TICKETED EVENT.&…" at bounding box center [484, 129] width 223 height 33
click at [711, 197] on button "Confirm" at bounding box center [691, 199] width 79 height 22
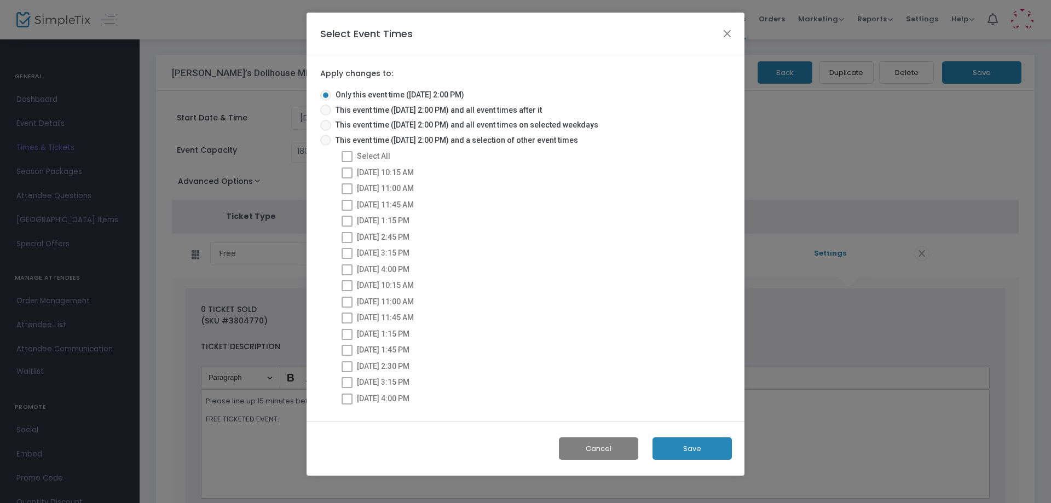
click at [556, 135] on span "This event time ([DATE] 2:00 PM) and a selection of other event times" at bounding box center [454, 140] width 247 height 11
click at [326, 146] on input "This event time ([DATE] 2:00 PM) and a selection of other event times" at bounding box center [325, 146] width 1 height 1
radio input "true"
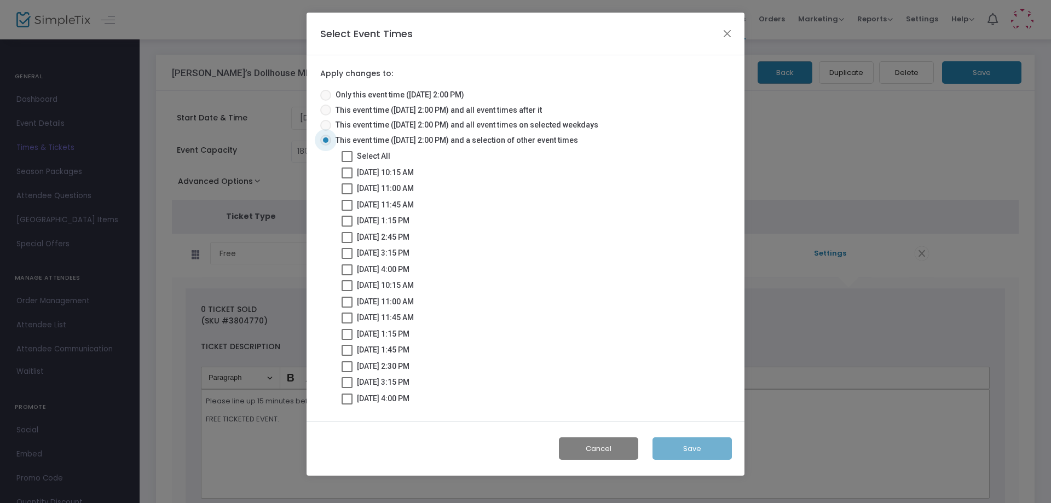
click at [558, 137] on span "This event time ([DATE] 2:00 PM) and a selection of other event times" at bounding box center [454, 140] width 247 height 11
click at [326, 146] on input "This event time ([DATE] 2:00 PM) and a selection of other event times" at bounding box center [325, 146] width 1 height 1
click at [374, 156] on span "Select All" at bounding box center [373, 156] width 33 height 9
click at [347, 162] on input "Select All" at bounding box center [346, 162] width 1 height 1
checkbox input "true"
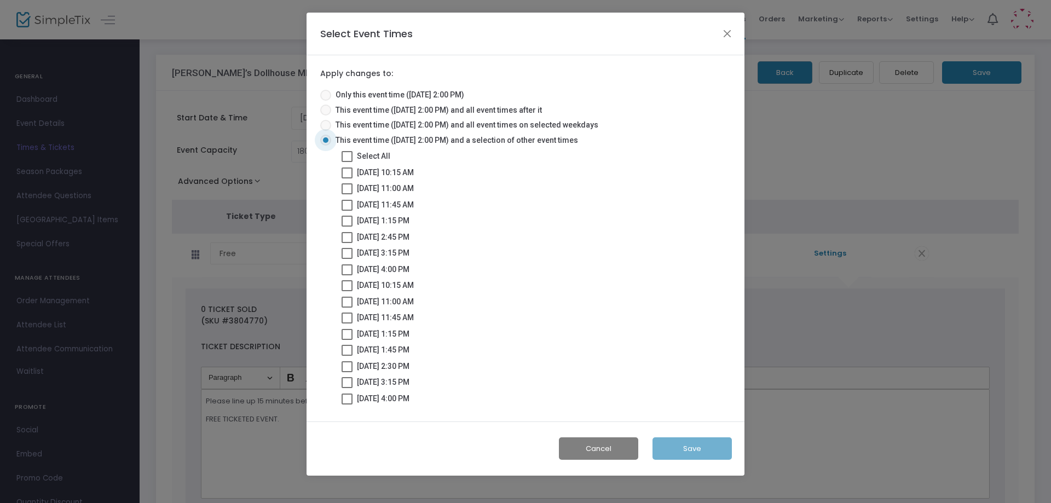
checkbox input "true"
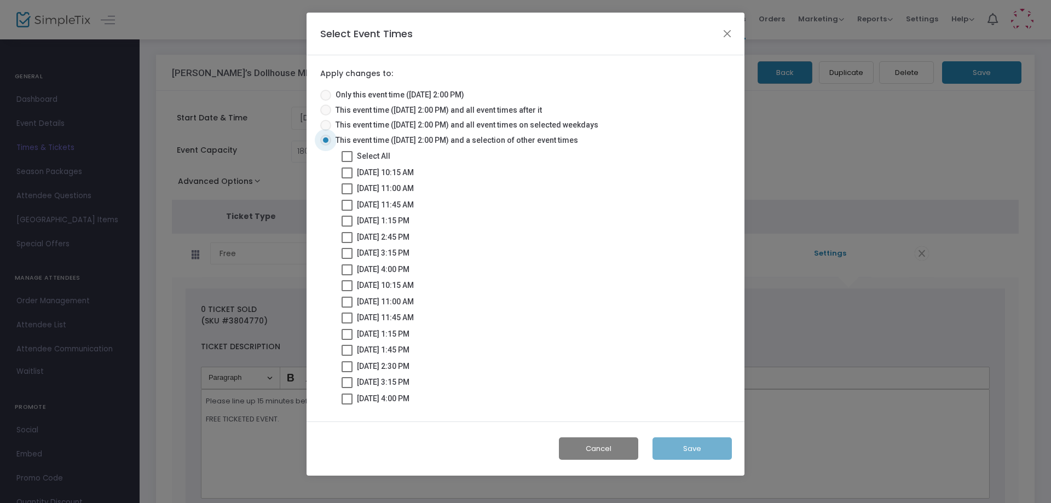
checkbox input "true"
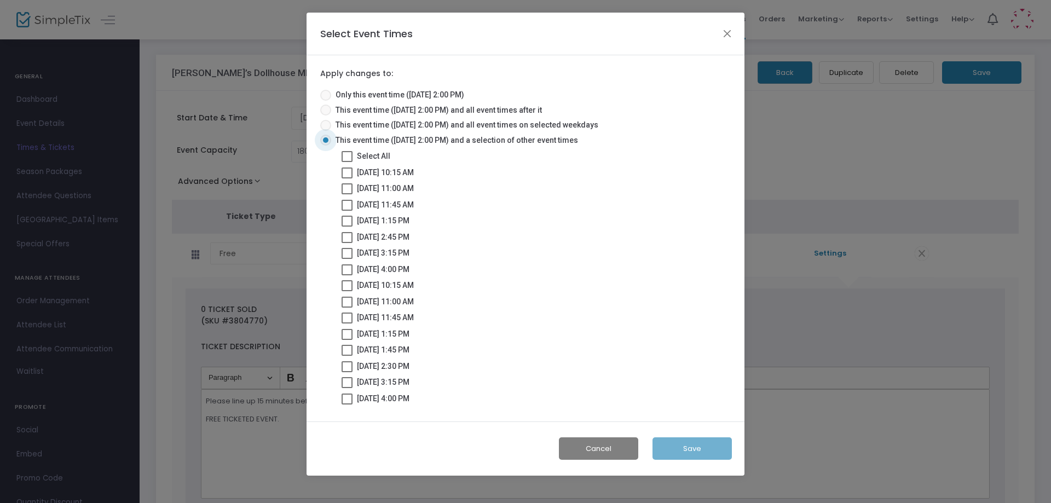
checkbox input "true"
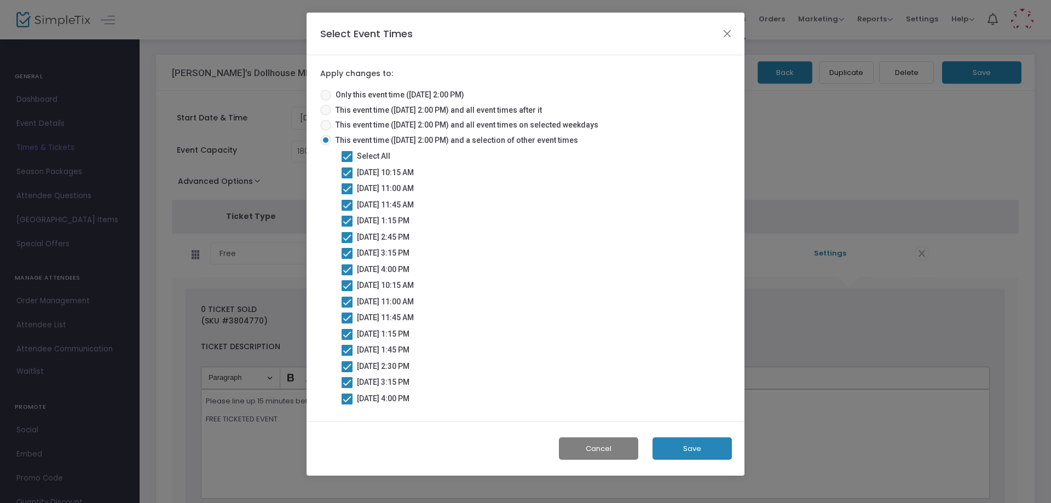
click at [344, 154] on span at bounding box center [347, 156] width 11 height 11
click at [346, 162] on input "Select All" at bounding box center [346, 162] width 1 height 1
checkbox input "false"
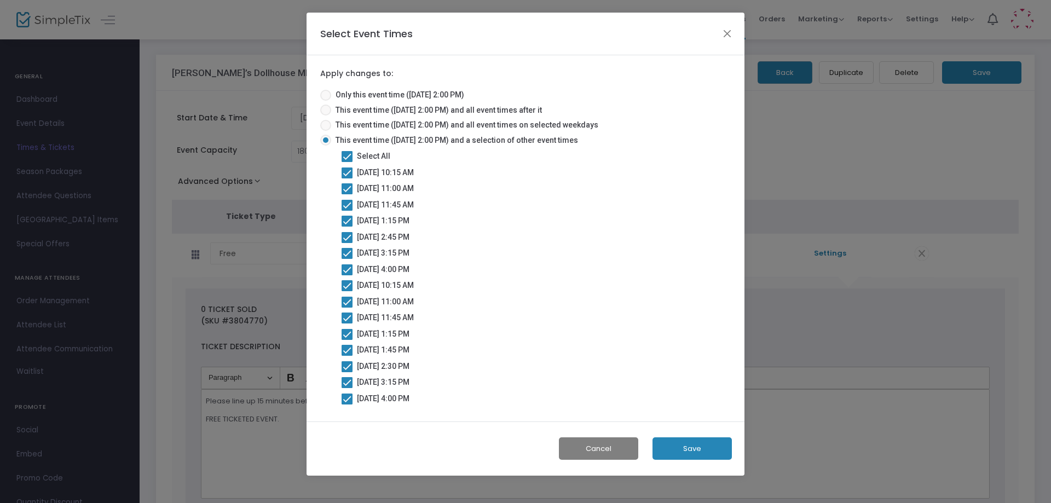
checkbox input "false"
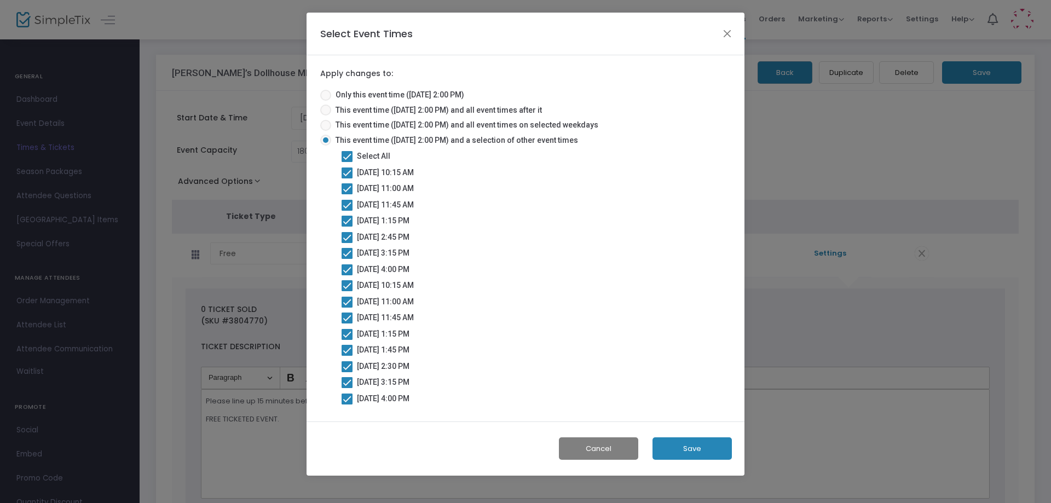
checkbox input "false"
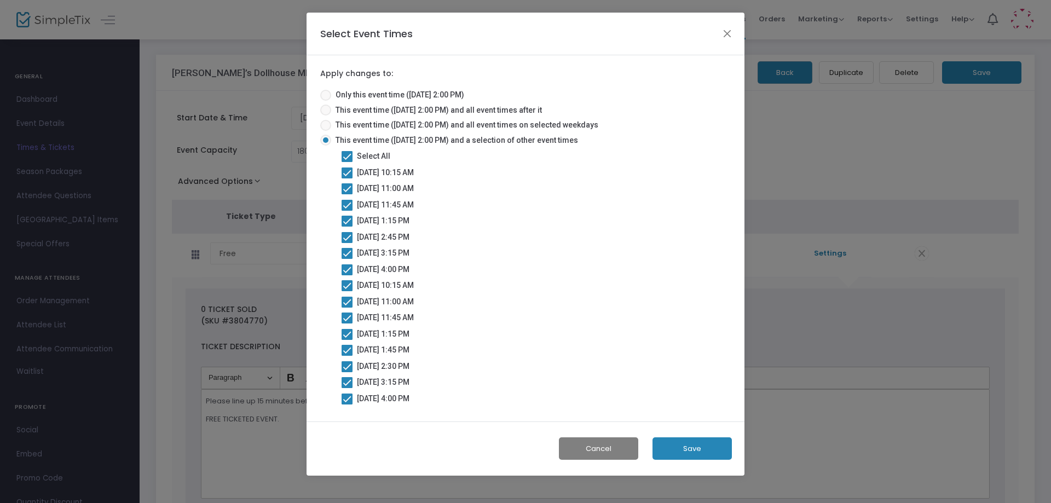
checkbox input "false"
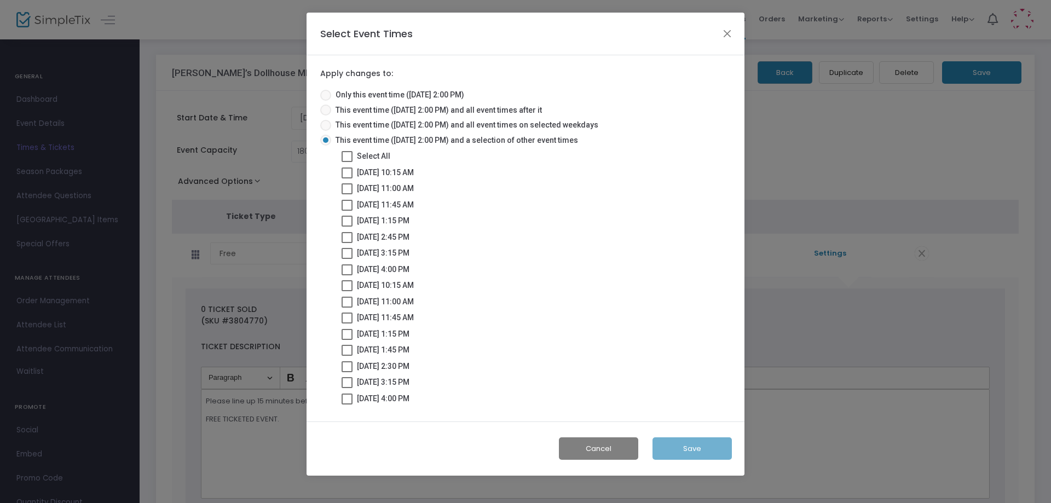
click at [346, 172] on span at bounding box center [347, 172] width 11 height 11
click at [346, 178] on input "[DATE] 10:15 AM" at bounding box center [346, 178] width 1 height 1
checkbox input "true"
click at [345, 195] on label "[DATE] 11:00 AM" at bounding box center [378, 188] width 72 height 13
click at [346, 195] on input "[DATE] 11:00 AM" at bounding box center [346, 194] width 1 height 1
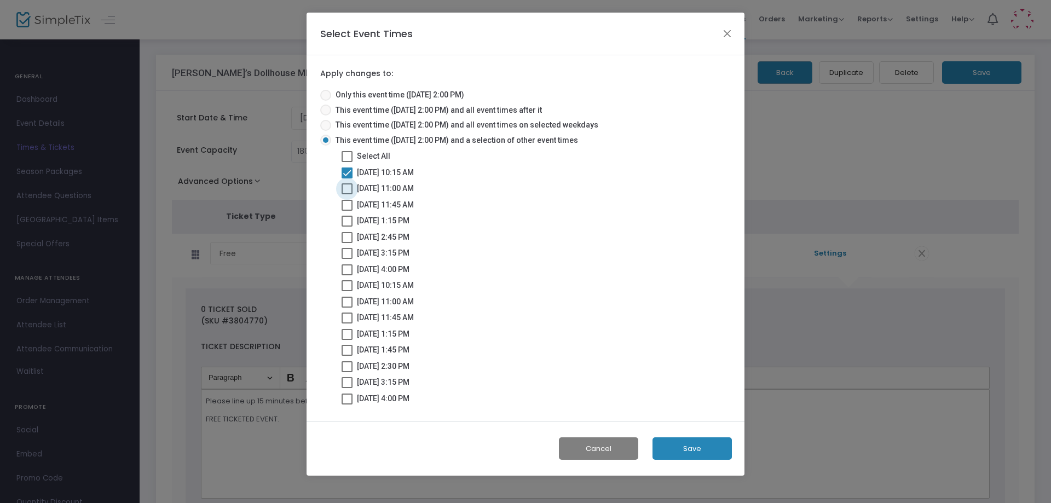
checkbox input "true"
click at [340, 217] on div "This event time ([DATE] 2:00 PM) and a selection of other event times Select Al…" at bounding box center [332, 272] width 35 height 274
click at [346, 200] on span at bounding box center [347, 205] width 11 height 11
click at [346, 211] on input "[DATE] 11:45 AM" at bounding box center [346, 211] width 1 height 1
checkbox input "true"
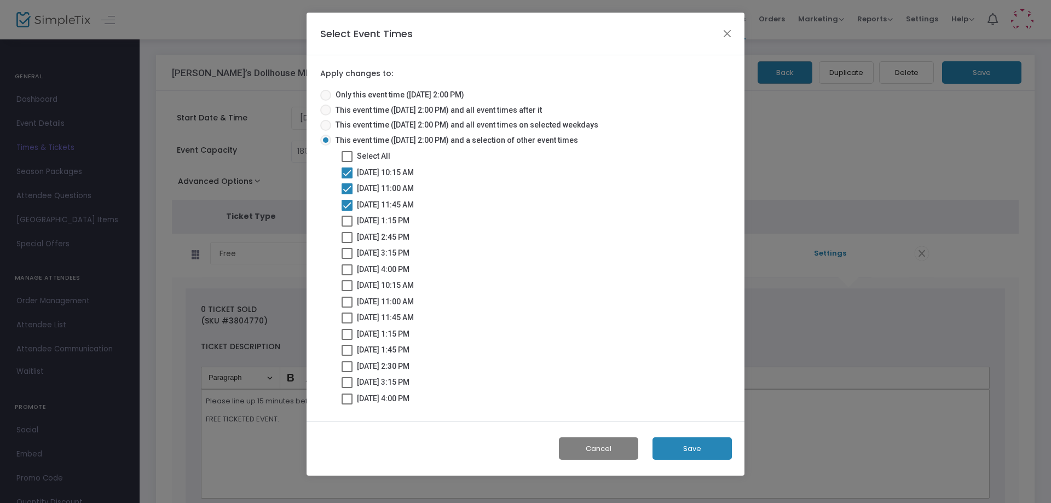
click at [347, 219] on span at bounding box center [347, 221] width 11 height 11
click at [347, 227] on input "[DATE] 1:15 PM" at bounding box center [346, 227] width 1 height 1
checkbox input "true"
click at [344, 232] on span at bounding box center [347, 237] width 11 height 11
click at [346, 243] on input "[DATE] 2:45 PM" at bounding box center [346, 243] width 1 height 1
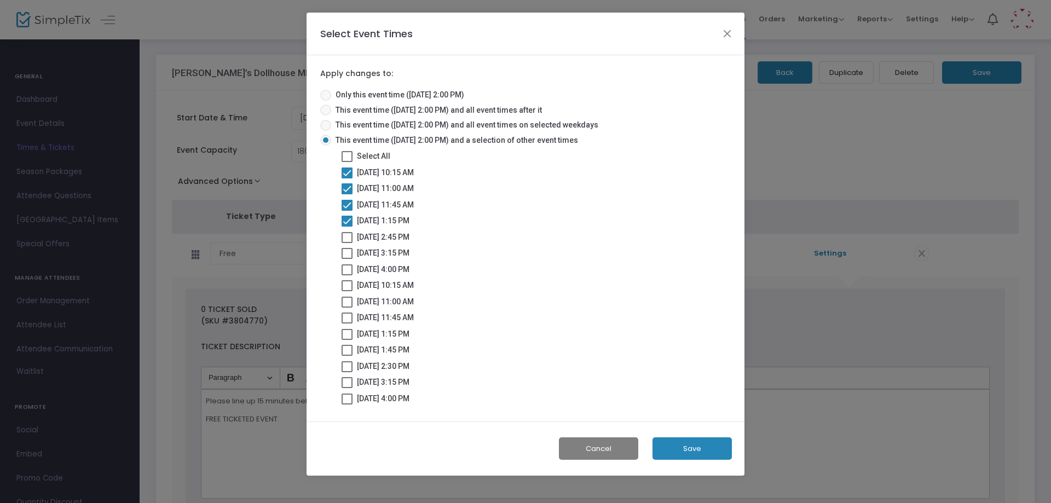
checkbox input "true"
click at [343, 249] on span at bounding box center [347, 253] width 11 height 11
click at [346, 259] on input "[DATE] 3:15 PM" at bounding box center [346, 259] width 1 height 1
checkbox input "true"
click at [344, 275] on label "[DATE] 4:00 PM" at bounding box center [376, 269] width 68 height 13
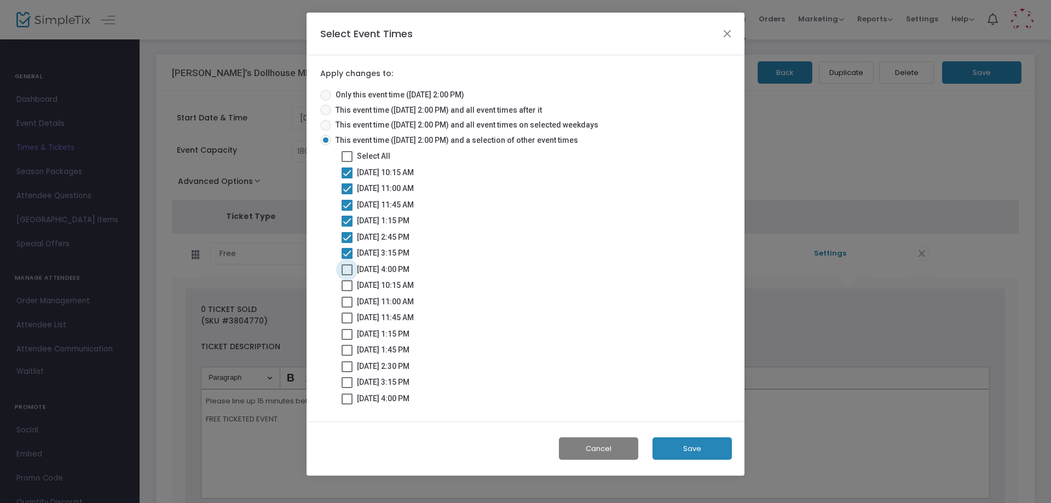
click at [346, 275] on input "[DATE] 4:00 PM" at bounding box center [346, 275] width 1 height 1
checkbox input "true"
click at [344, 283] on span at bounding box center [347, 285] width 11 height 11
click at [346, 291] on input "[DATE] 10:15 AM" at bounding box center [346, 291] width 1 height 1
checkbox input "true"
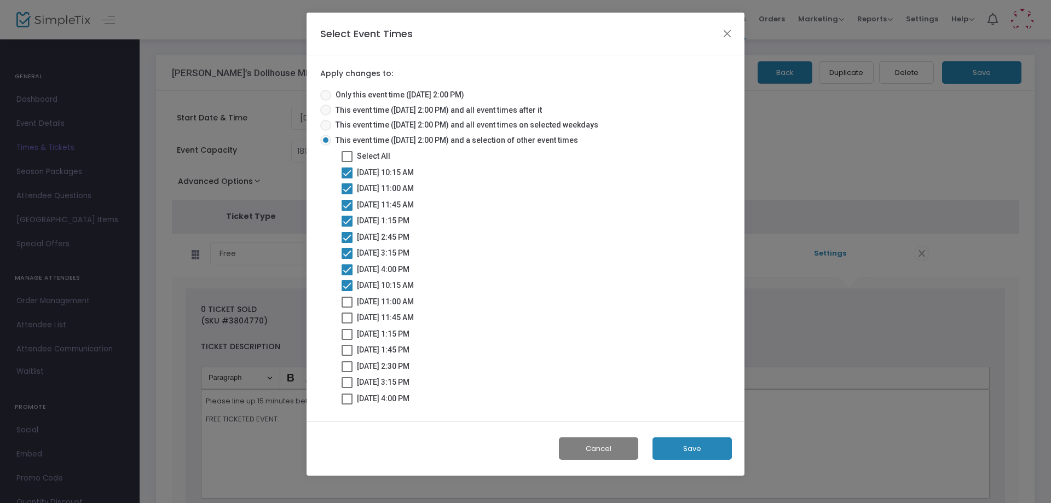
click at [346, 303] on span at bounding box center [347, 302] width 11 height 11
click at [346, 308] on input "[DATE] 11:00 AM" at bounding box center [346, 308] width 1 height 1
checkbox input "true"
click at [344, 326] on div "Select All [DATE] 10:15 AM [DATE] 11:00 AM [DATE] 11:45 AM [DATE] 1:15 PM [DATE…" at bounding box center [354, 278] width 25 height 258
click at [346, 160] on span at bounding box center [347, 156] width 11 height 11
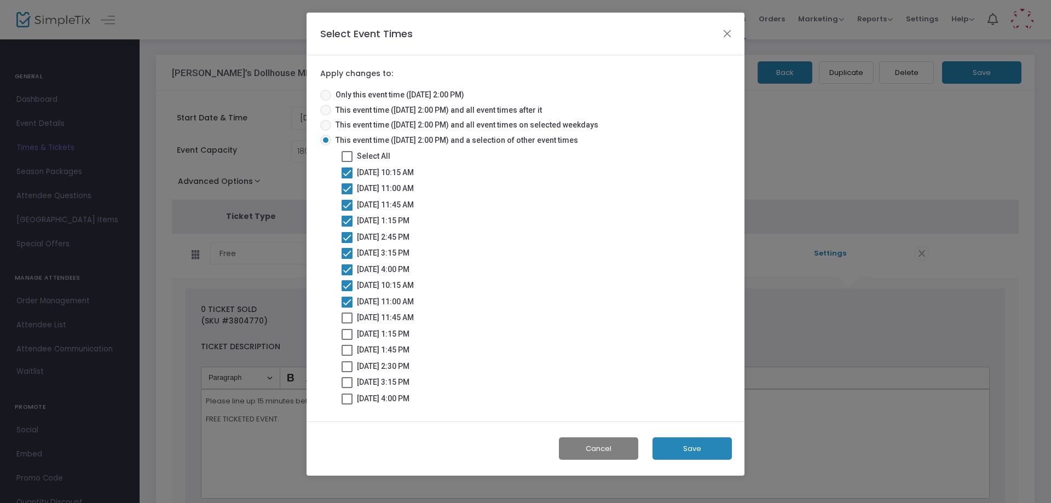
click at [346, 162] on input "Select All" at bounding box center [346, 162] width 1 height 1
checkbox input "true"
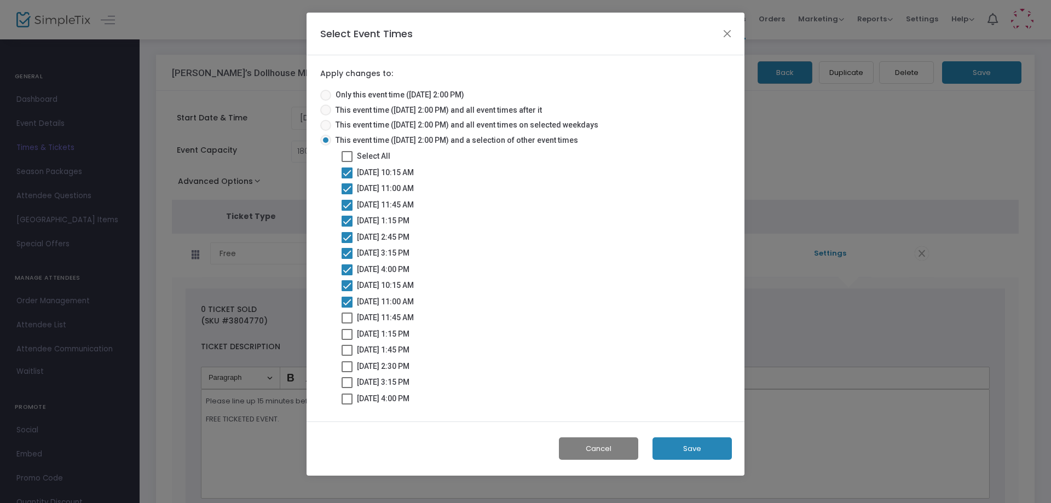
checkbox input "true"
click at [672, 444] on button "Save" at bounding box center [691, 448] width 79 height 22
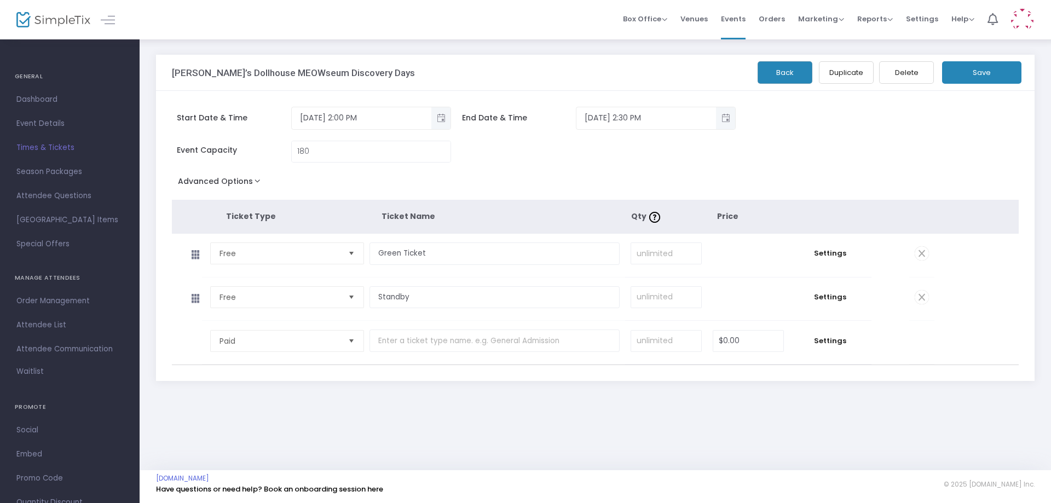
click at [780, 65] on button "Back" at bounding box center [785, 72] width 55 height 22
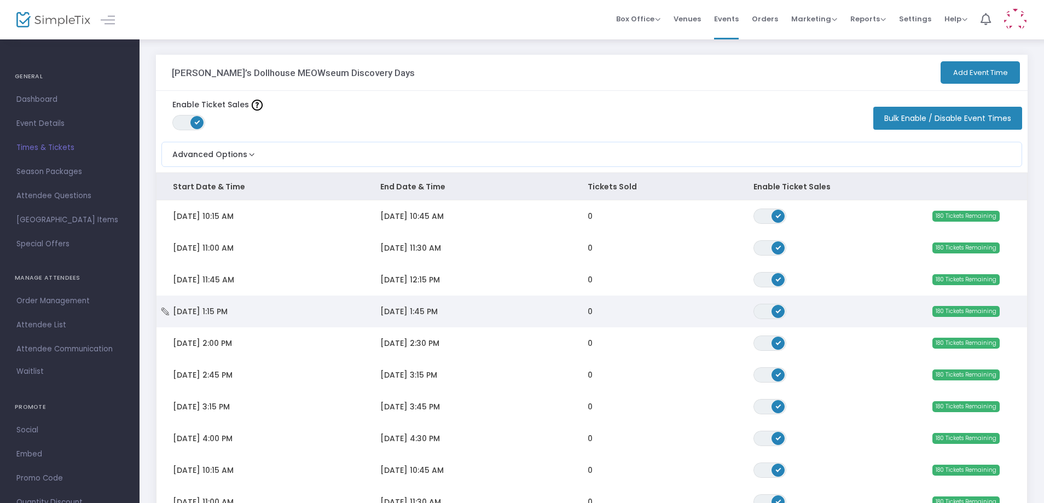
click at [270, 306] on td "[DATE] 1:15 PM" at bounding box center [260, 312] width 207 height 32
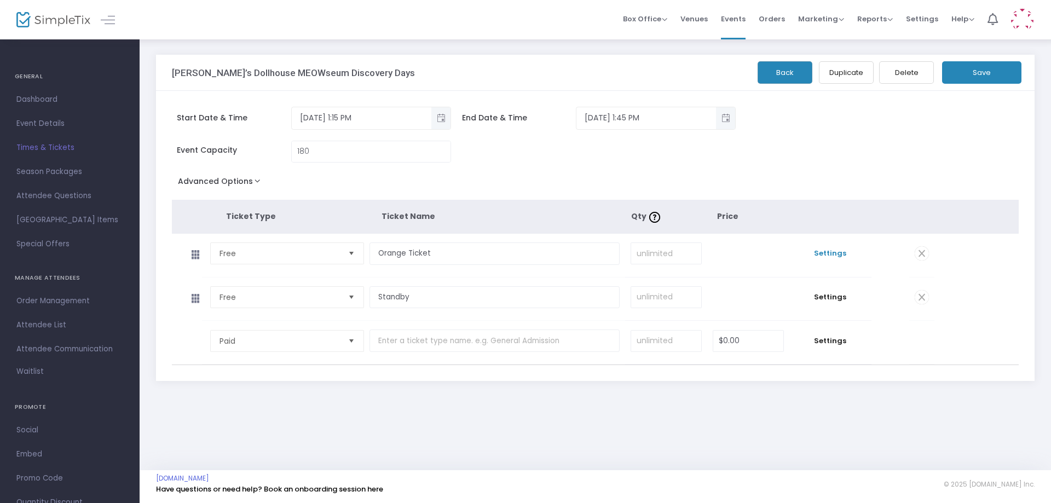
click at [829, 258] on span "Settings" at bounding box center [830, 253] width 71 height 11
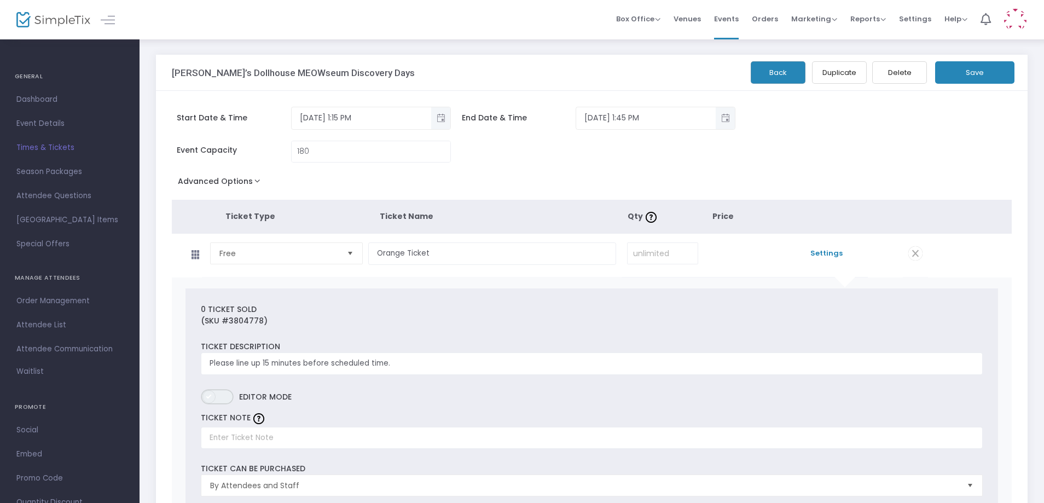
click at [225, 395] on span "ON OFF" at bounding box center [217, 396] width 33 height 15
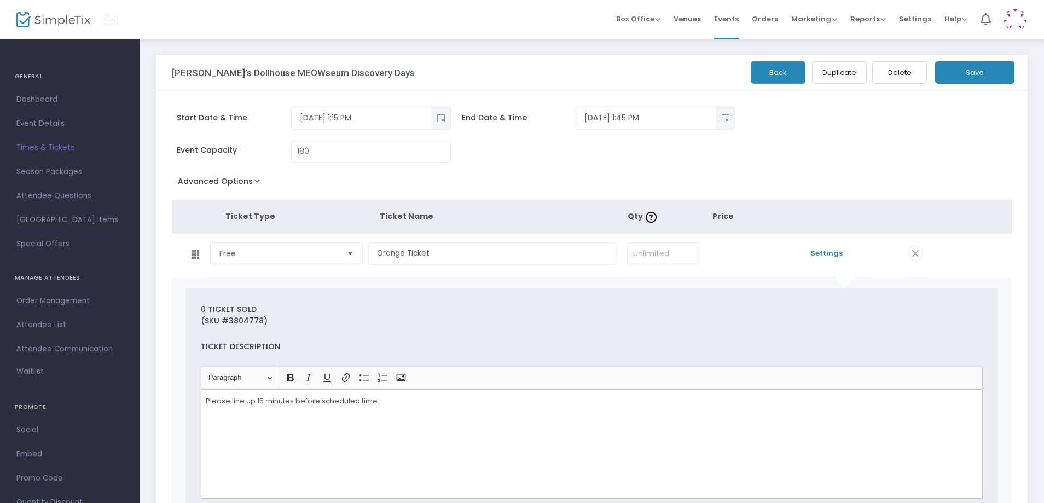
click at [963, 84] on button "Save" at bounding box center [974, 72] width 79 height 22
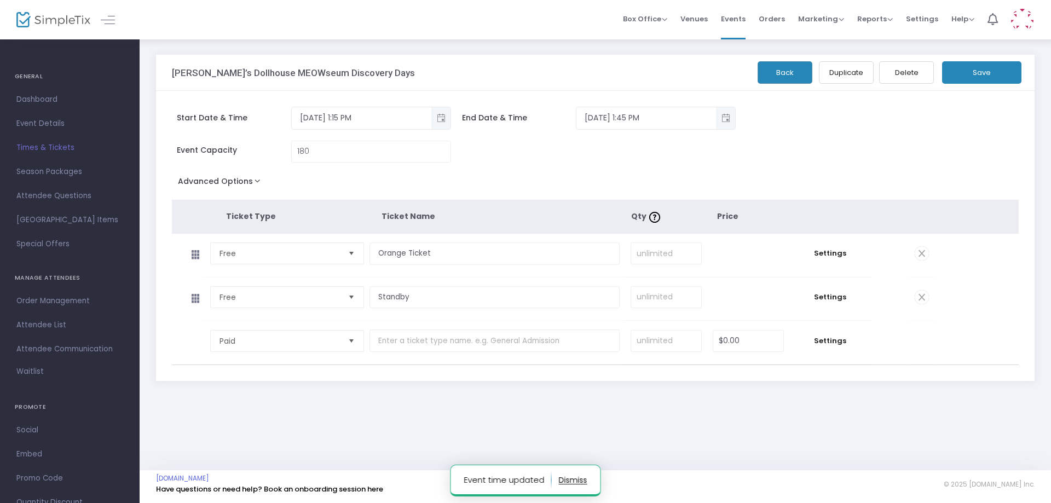
click at [783, 77] on button "Back" at bounding box center [785, 72] width 55 height 22
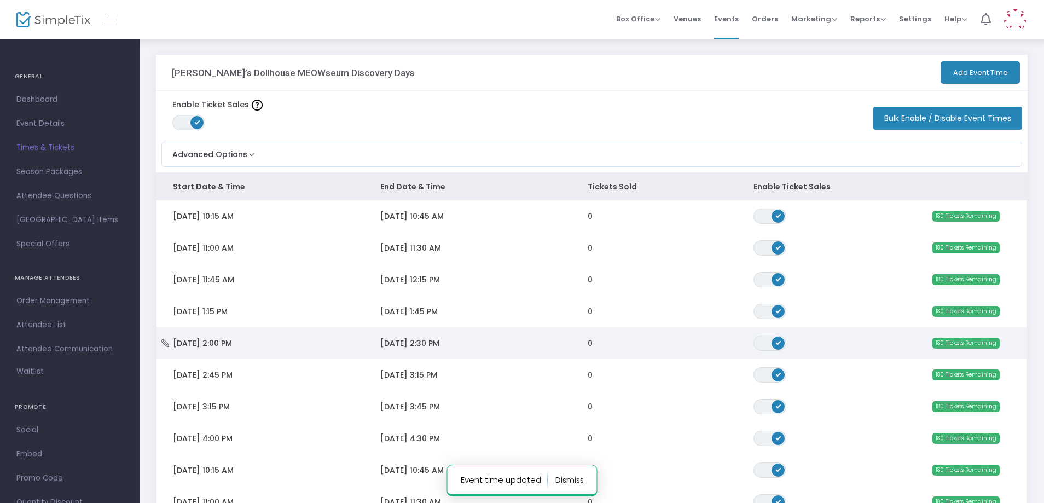
click at [219, 351] on td "[DATE] 2:00 PM" at bounding box center [260, 343] width 207 height 32
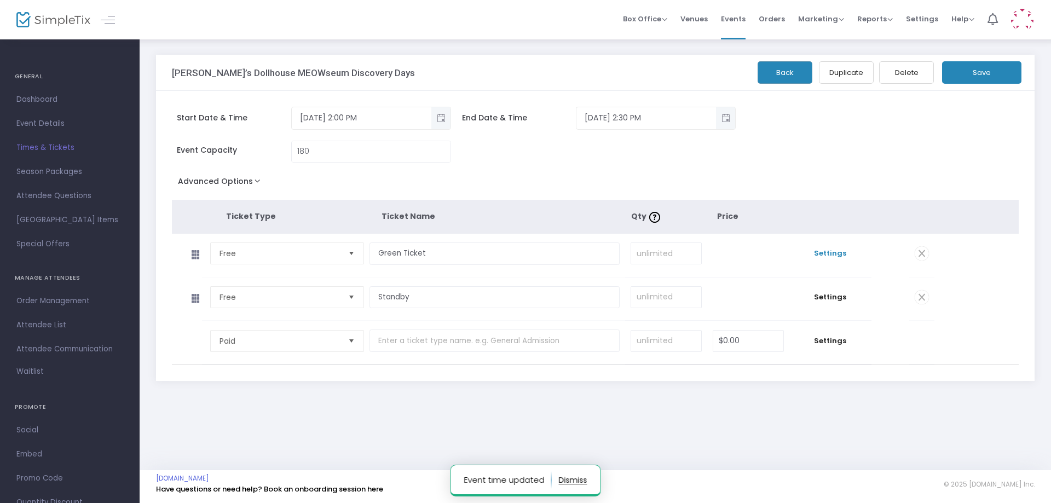
click at [824, 256] on span "Settings" at bounding box center [830, 253] width 71 height 11
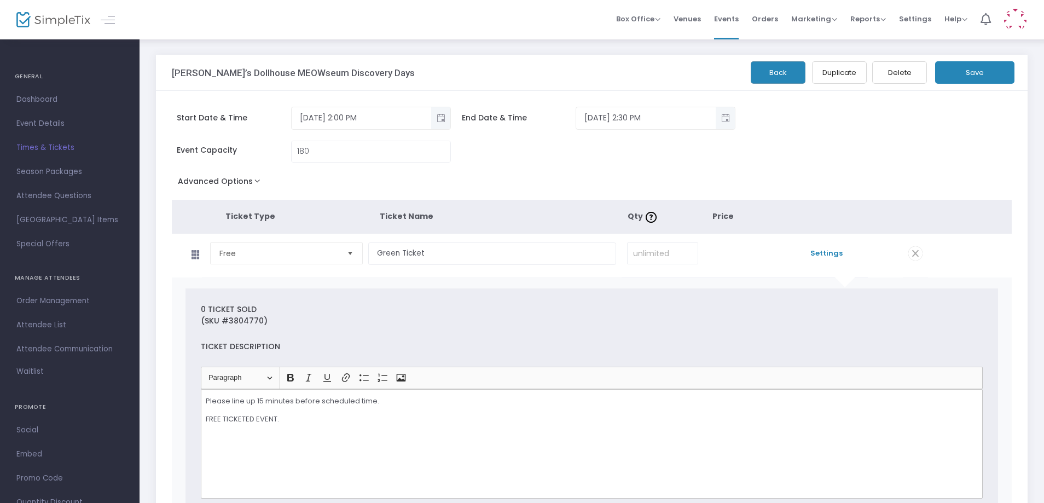
click at [985, 73] on button "Save" at bounding box center [974, 72] width 79 height 22
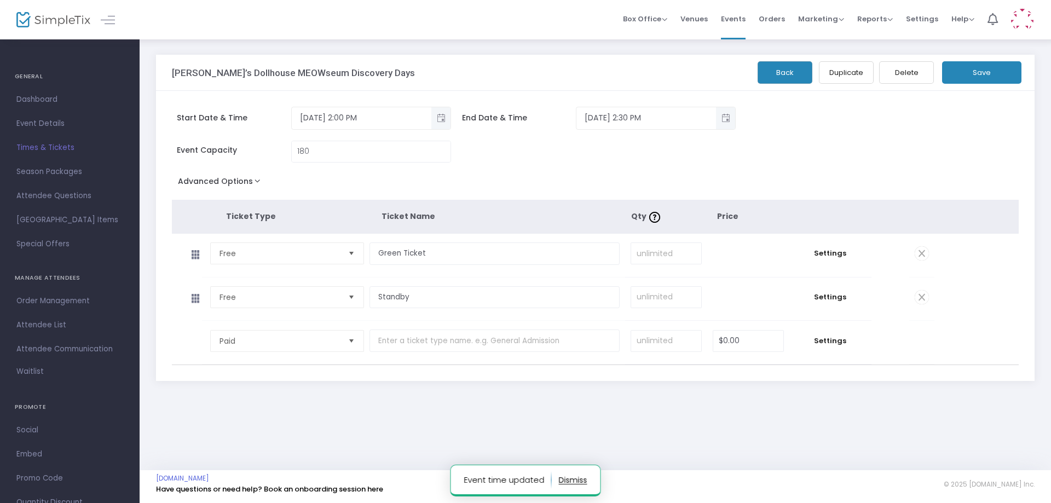
click at [798, 70] on button "Back" at bounding box center [785, 72] width 55 height 22
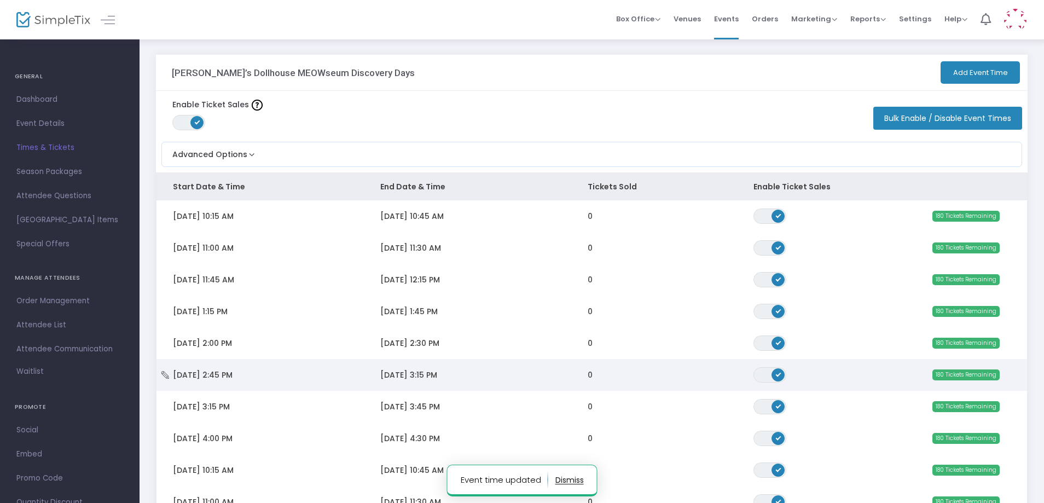
click at [163, 373] on icon "Data table" at bounding box center [165, 375] width 11 height 8
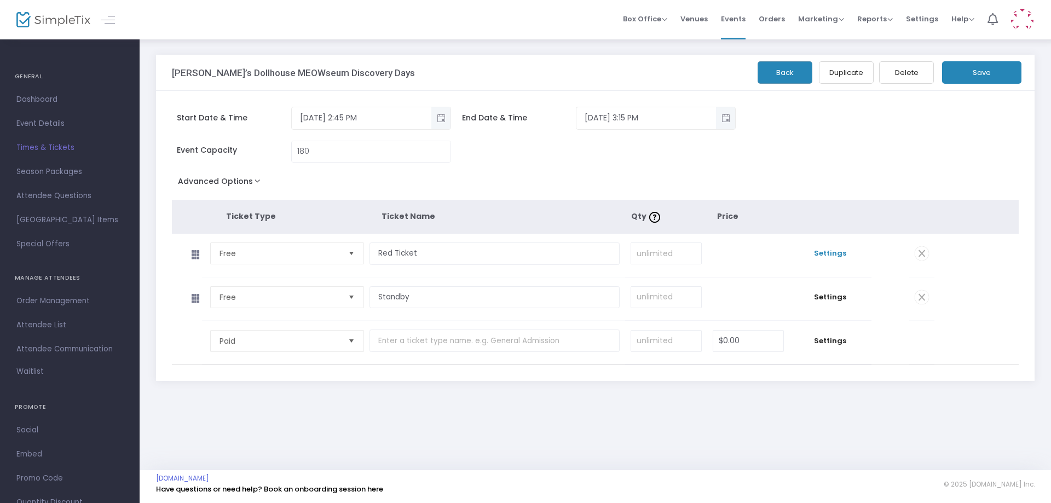
click at [825, 251] on span "Settings" at bounding box center [830, 253] width 71 height 11
